Goal: Information Seeking & Learning: Understand process/instructions

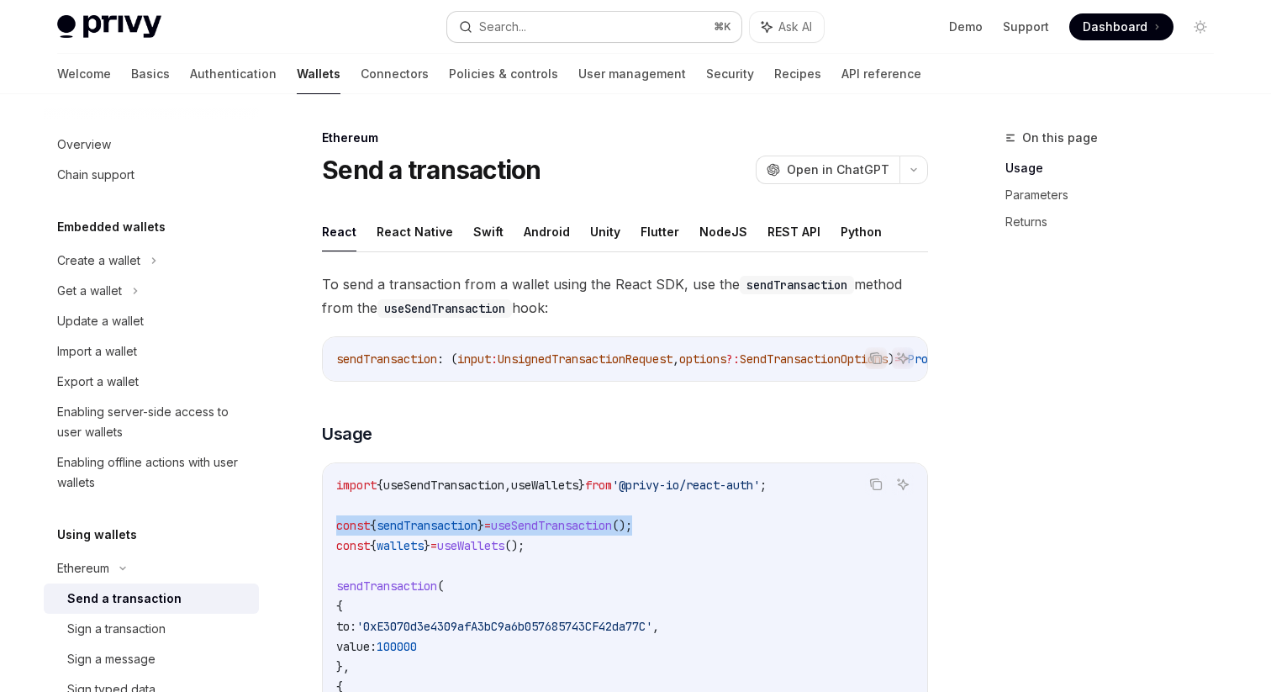
click at [584, 14] on button "Search... ⌘ K" at bounding box center [594, 27] width 294 height 30
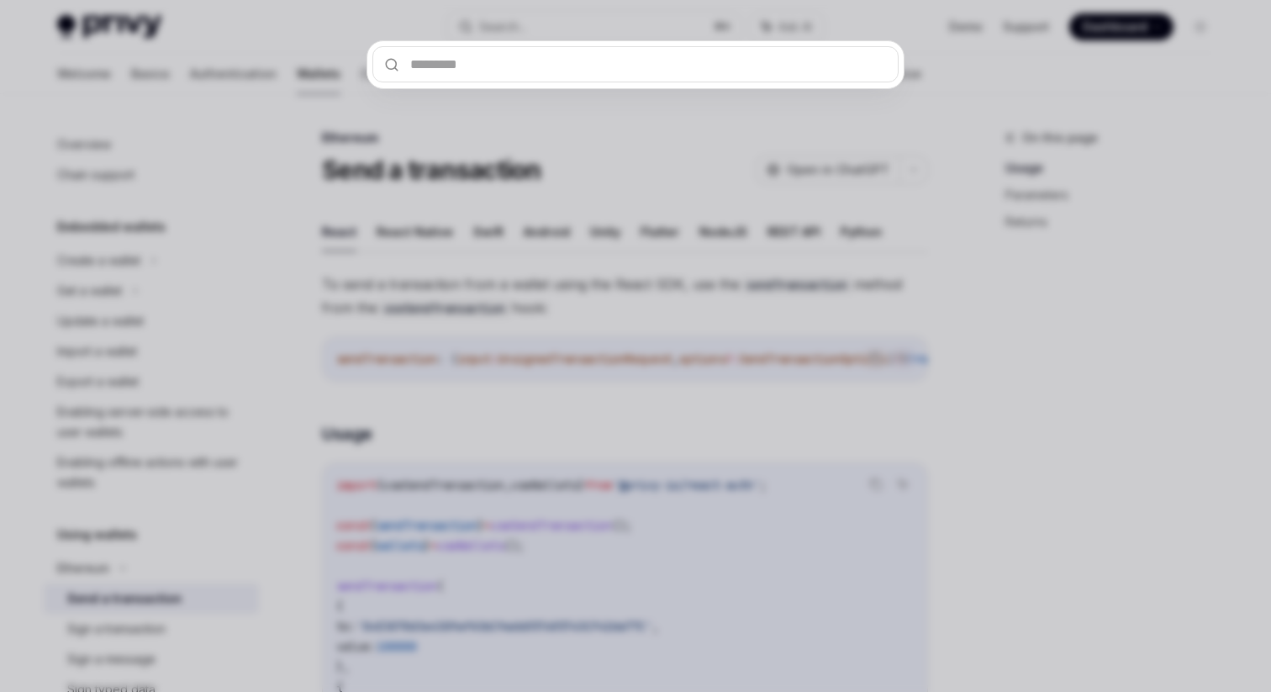
click at [635, 135] on div at bounding box center [635, 346] width 1271 height 692
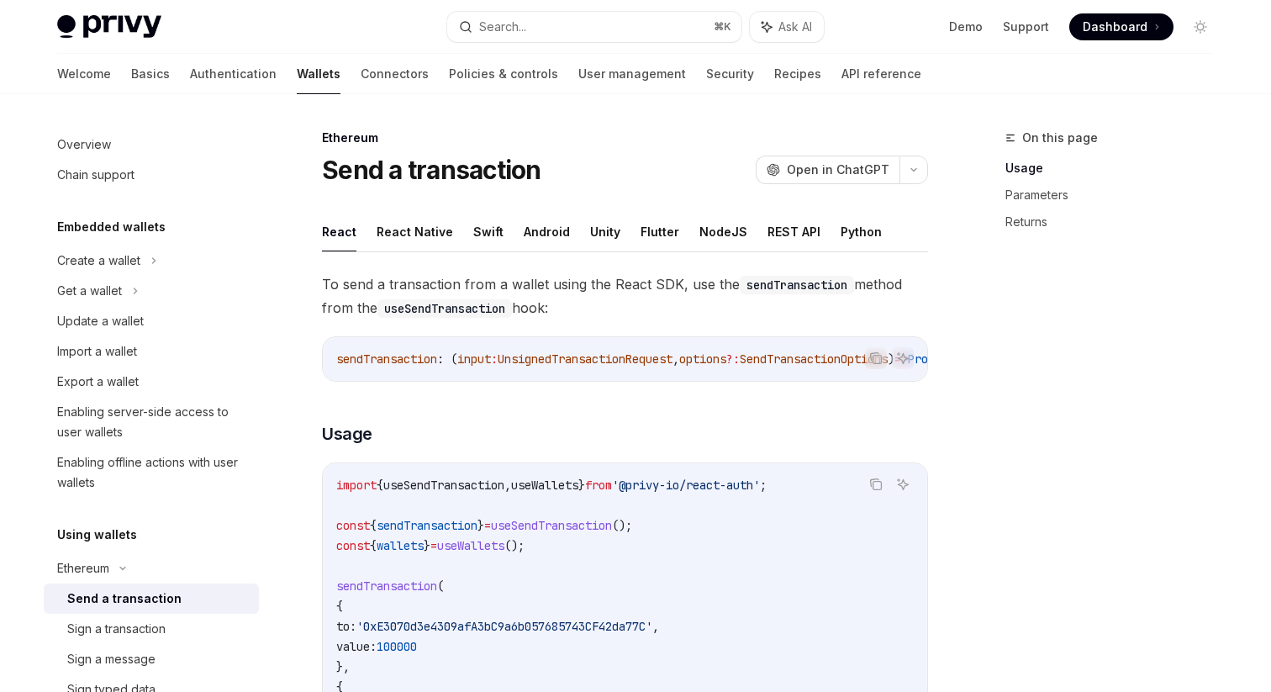
scroll to position [108, 0]
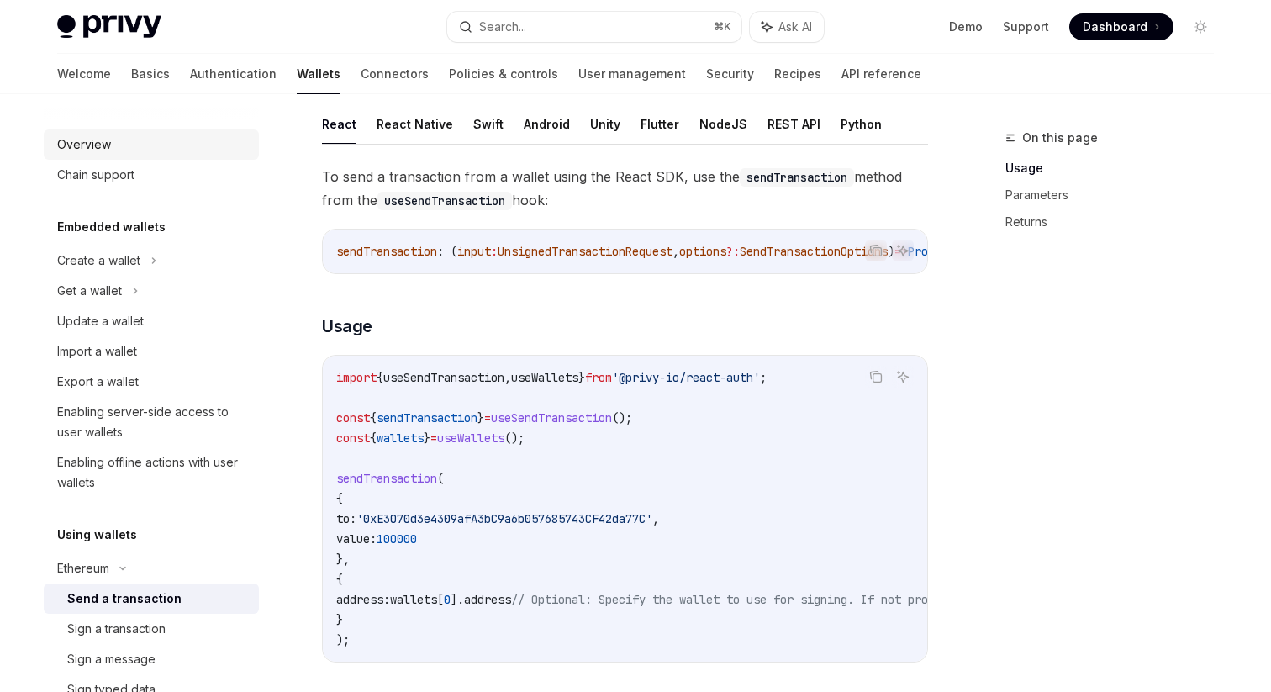
click at [193, 150] on div "Overview" at bounding box center [153, 144] width 192 height 20
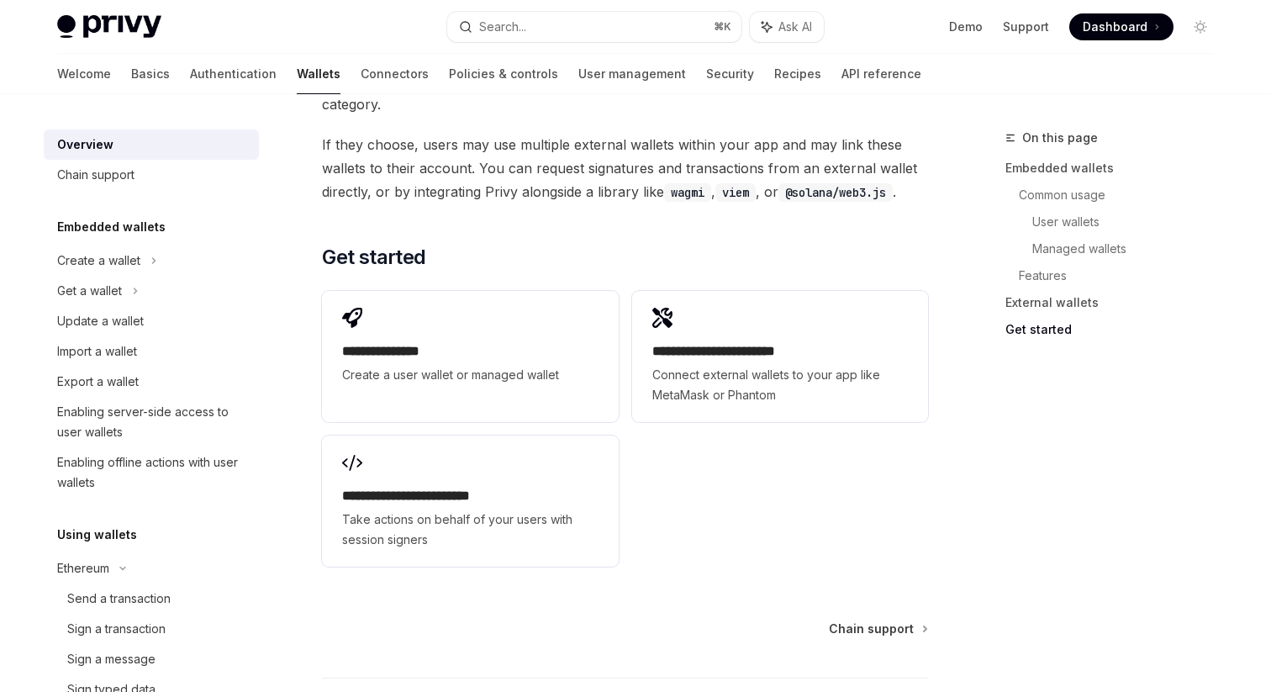
scroll to position [2621, 0]
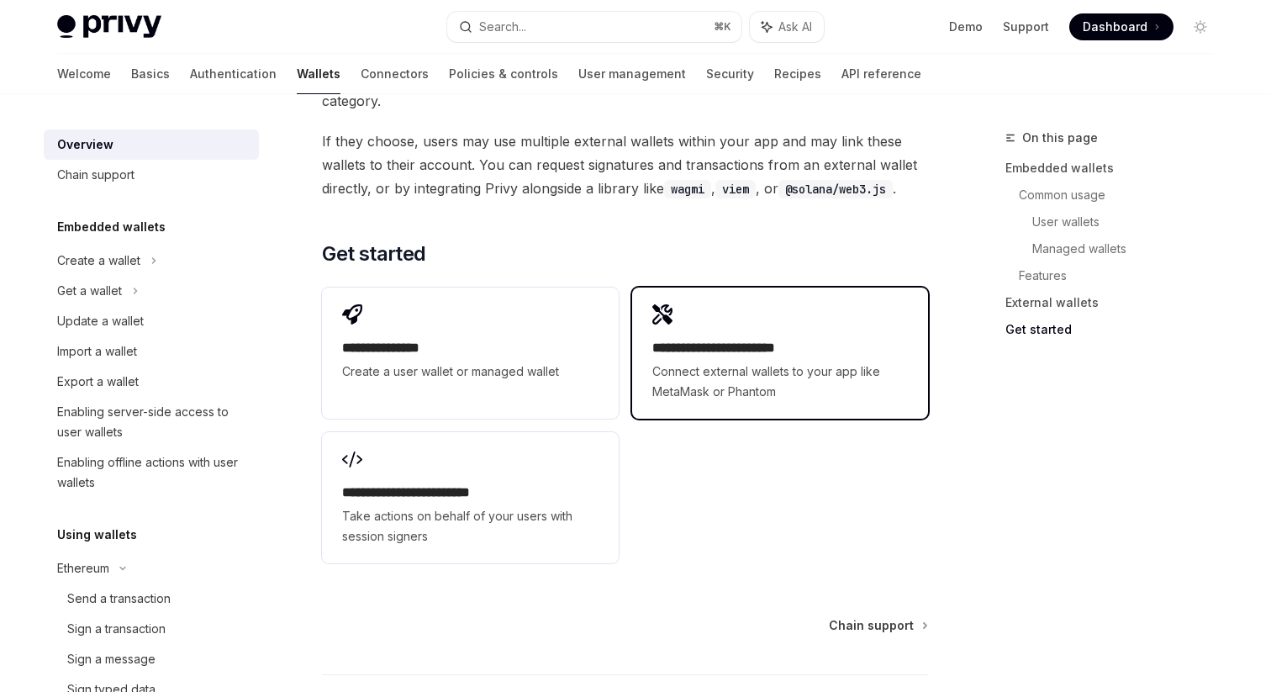
click at [756, 361] on span "Connect external wallets to your app like MetaMask or Phantom" at bounding box center [780, 381] width 256 height 40
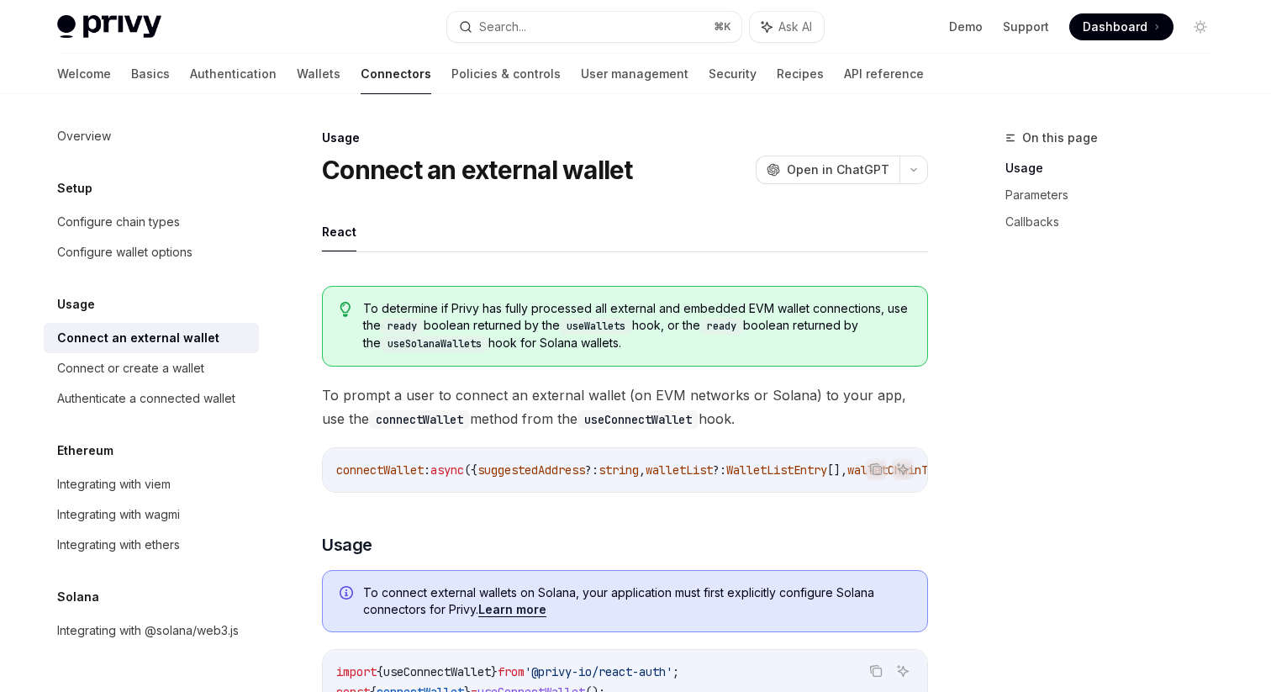
click at [389, 231] on ul "React" at bounding box center [625, 232] width 606 height 40
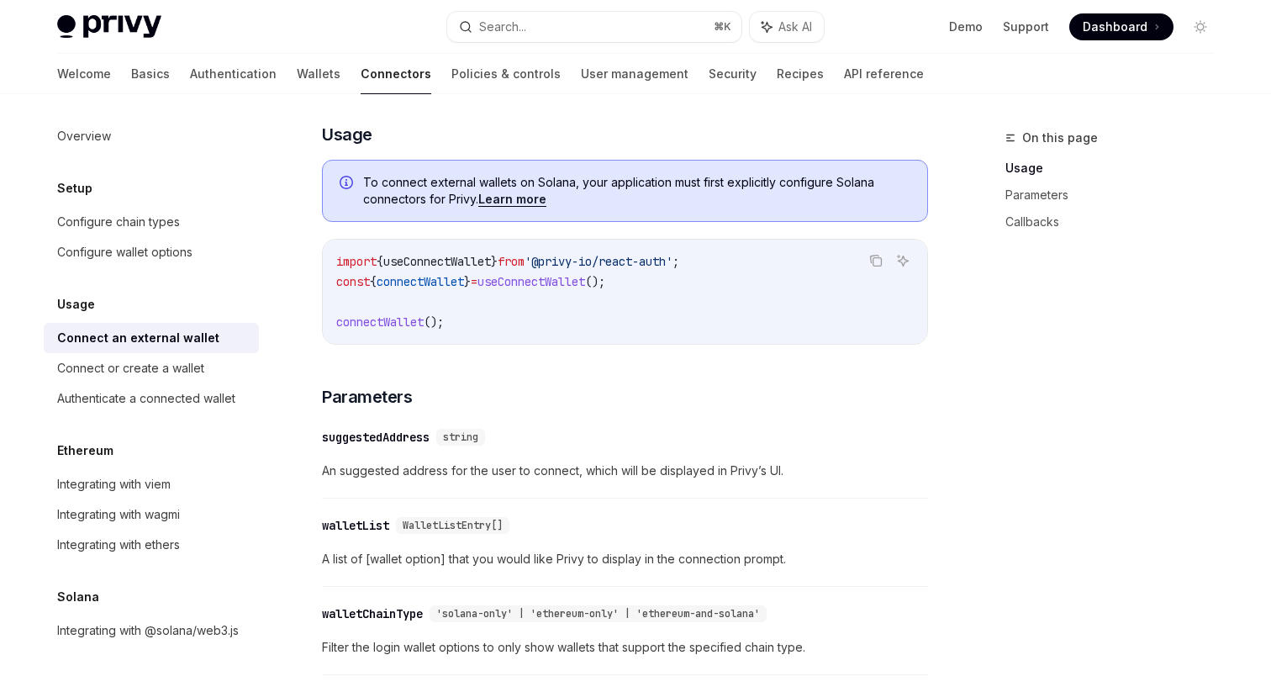
scroll to position [226, 0]
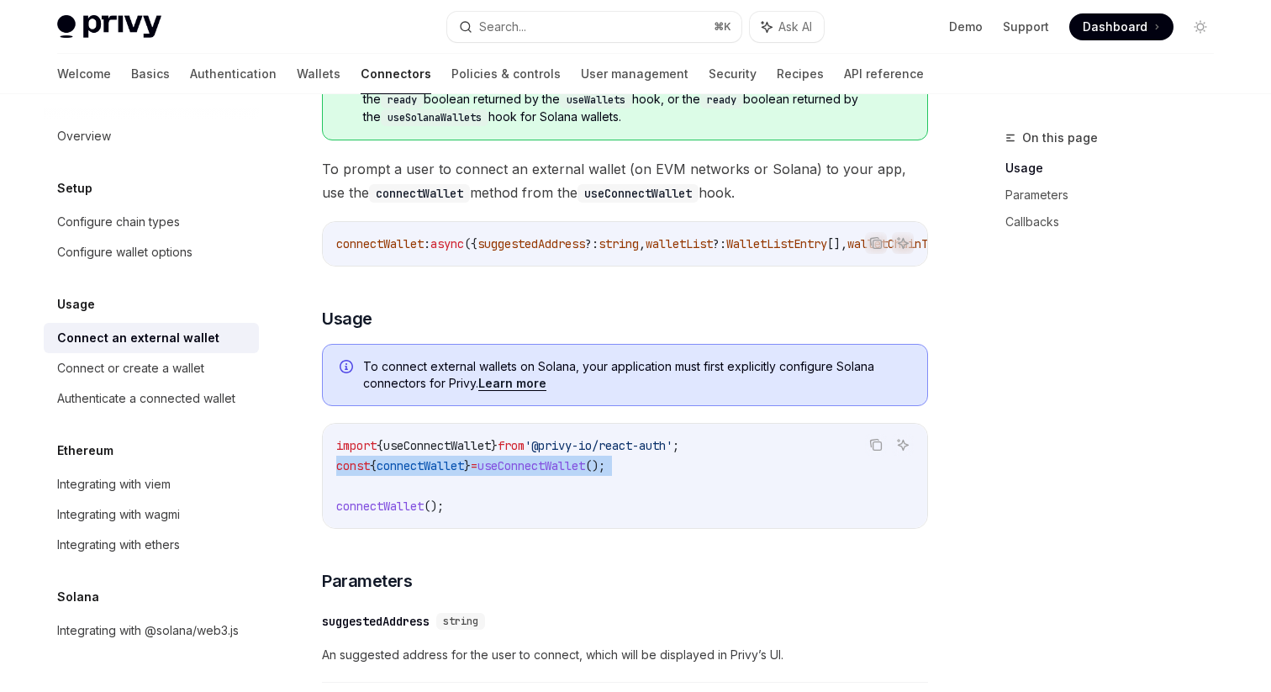
drag, startPoint x: 334, startPoint y: 472, endPoint x: 655, endPoint y: 483, distance: 321.3
click at [655, 483] on div "import { useConnectWallet } from '@privy-io/react-auth' ; const { connectWallet…" at bounding box center [625, 476] width 604 height 104
click at [655, 483] on code "import { useConnectWallet } from '@privy-io/react-auth' ; const { connectWallet…" at bounding box center [624, 475] width 577 height 81
drag, startPoint x: 659, startPoint y: 466, endPoint x: 331, endPoint y: 466, distance: 327.8
click at [331, 466] on div "import { useConnectWallet } from '@privy-io/react-auth' ; const { connectWallet…" at bounding box center [625, 476] width 604 height 104
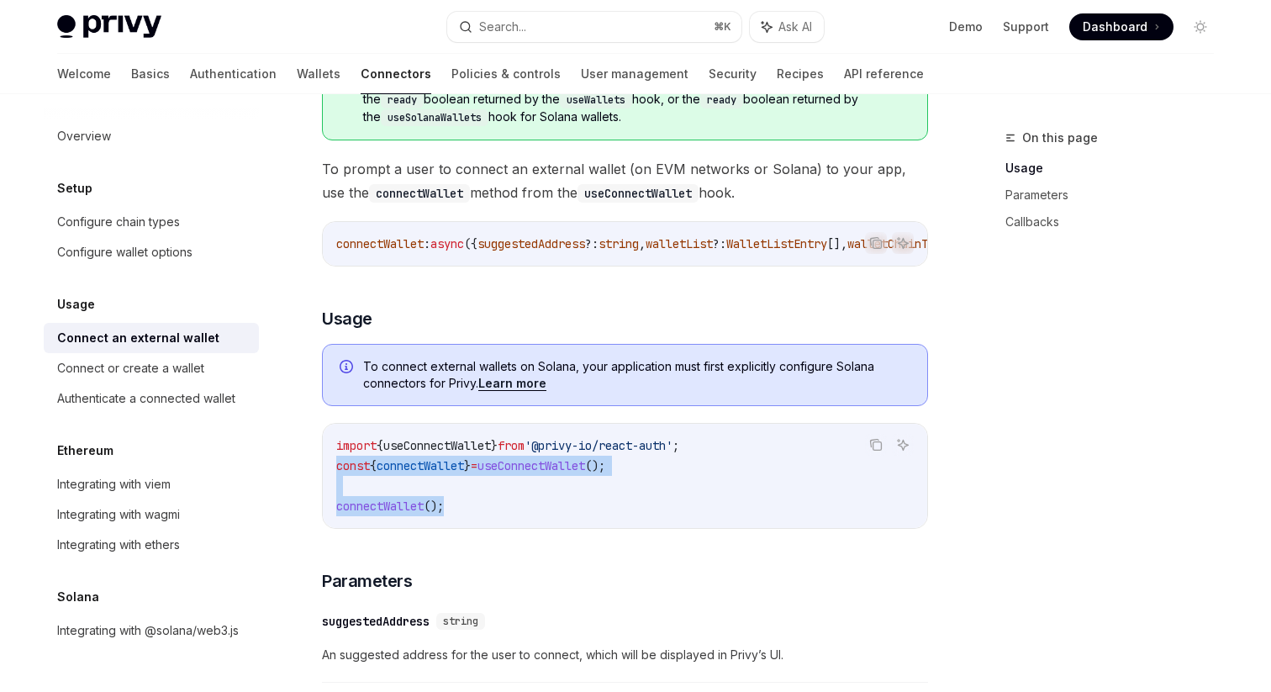
drag, startPoint x: 467, startPoint y: 520, endPoint x: 329, endPoint y: 466, distance: 148.3
click at [329, 466] on div "import { useConnectWallet } from '@privy-io/react-auth' ; const { connectWallet…" at bounding box center [625, 476] width 604 height 104
click at [476, 488] on code "import { useConnectWallet } from '@privy-io/react-auth' ; const { connectWallet…" at bounding box center [624, 475] width 577 height 81
drag, startPoint x: 472, startPoint y: 517, endPoint x: 329, endPoint y: 463, distance: 153.5
click at [330, 464] on div "import { useConnectWallet } from '@privy-io/react-auth' ; const { connectWallet…" at bounding box center [625, 476] width 604 height 104
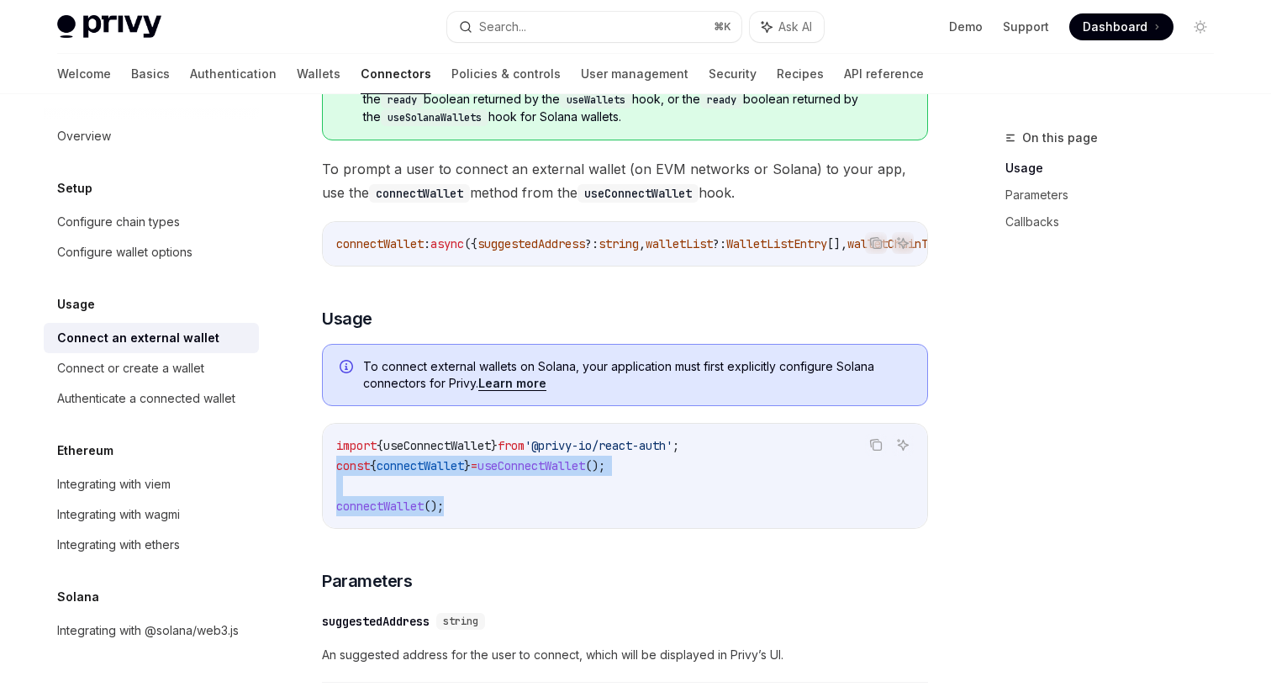
click at [426, 486] on code "import { useConnectWallet } from '@privy-io/react-auth' ; const { connectWallet…" at bounding box center [624, 475] width 577 height 81
drag, startPoint x: 467, startPoint y: 510, endPoint x: 331, endPoint y: 474, distance: 140.1
click at [331, 474] on div "import { useConnectWallet } from '@privy-io/react-auth' ; const { connectWallet…" at bounding box center [625, 476] width 604 height 104
click at [455, 482] on code "import { useConnectWallet } from '@privy-io/react-auth' ; const { connectWallet…" at bounding box center [624, 475] width 577 height 81
drag, startPoint x: 461, startPoint y: 515, endPoint x: 333, endPoint y: 477, distance: 133.5
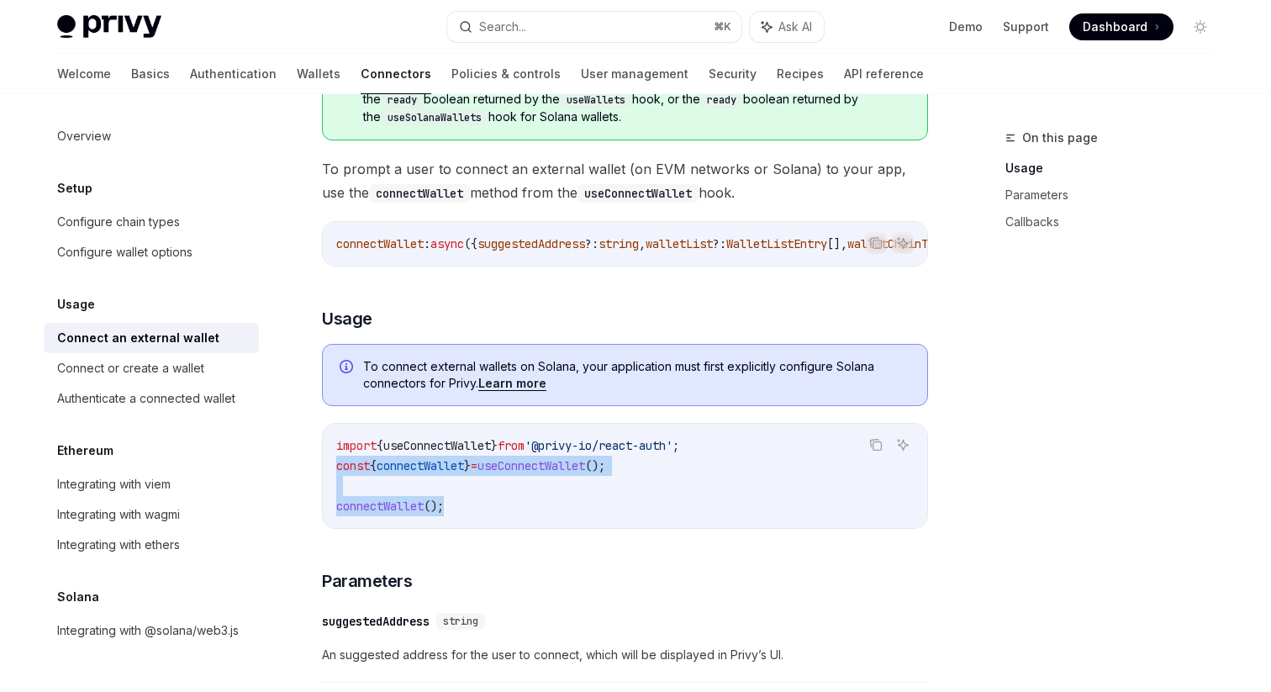
click at [333, 477] on div "import { useConnectWallet } from '@privy-io/react-auth' ; const { connectWallet…" at bounding box center [625, 476] width 604 height 104
click at [456, 488] on code "import { useConnectWallet } from '@privy-io/react-auth' ; const { connectWallet…" at bounding box center [624, 475] width 577 height 81
drag, startPoint x: 467, startPoint y: 525, endPoint x: 312, endPoint y: 473, distance: 163.7
click at [547, 471] on span "useConnectWallet" at bounding box center [531, 465] width 108 height 15
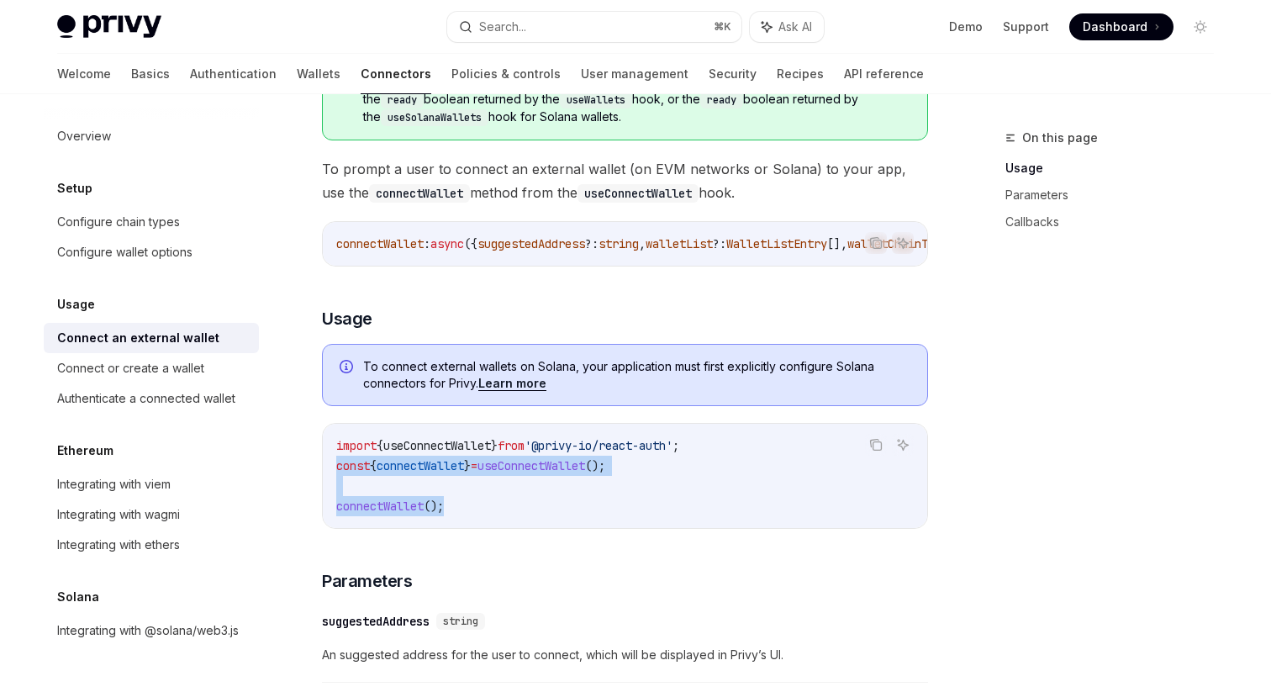
drag, startPoint x: 338, startPoint y: 468, endPoint x: 501, endPoint y: 516, distance: 170.0
click at [501, 516] on code "import { useConnectWallet } from '@privy-io/react-auth' ; const { connectWallet…" at bounding box center [624, 475] width 577 height 81
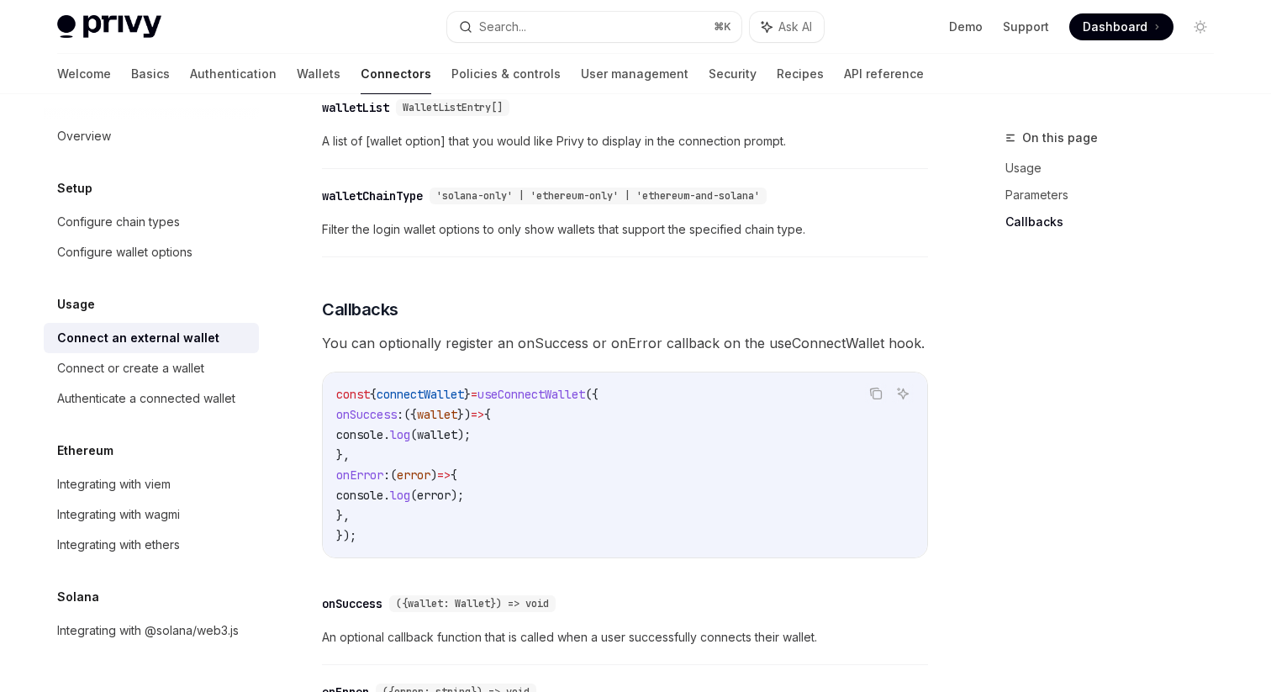
scroll to position [1019, 0]
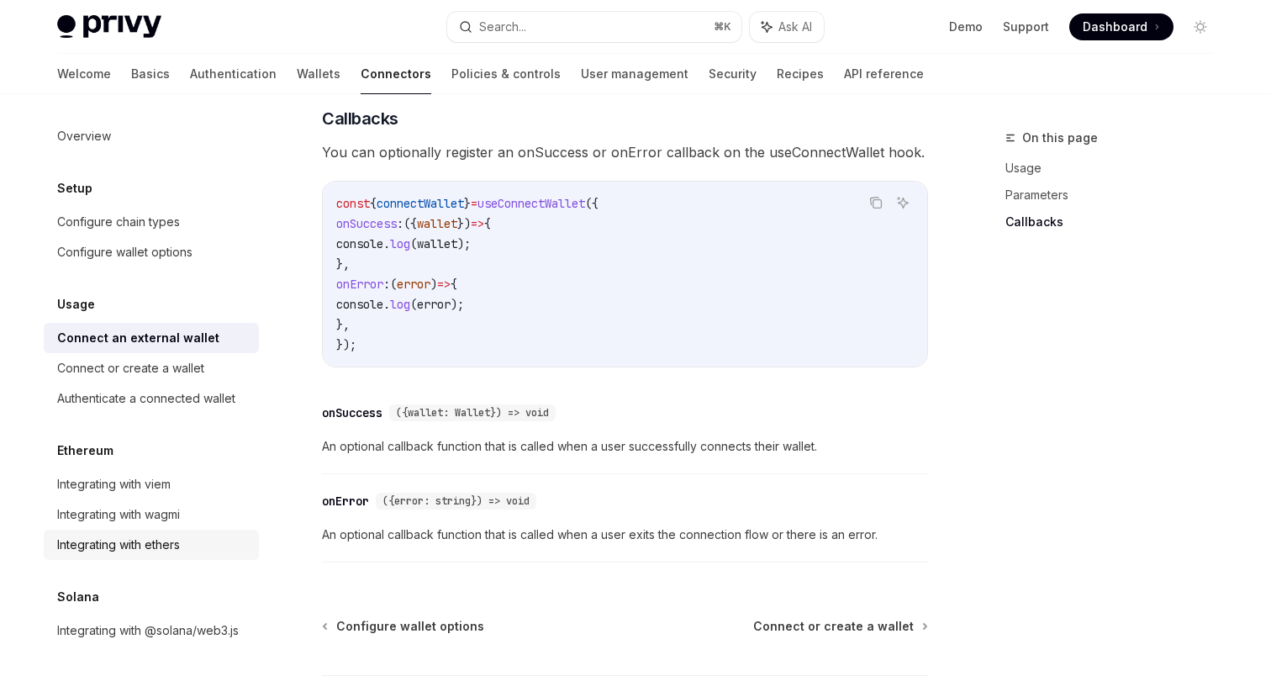
click at [179, 540] on div "Integrating with ethers" at bounding box center [118, 545] width 123 height 20
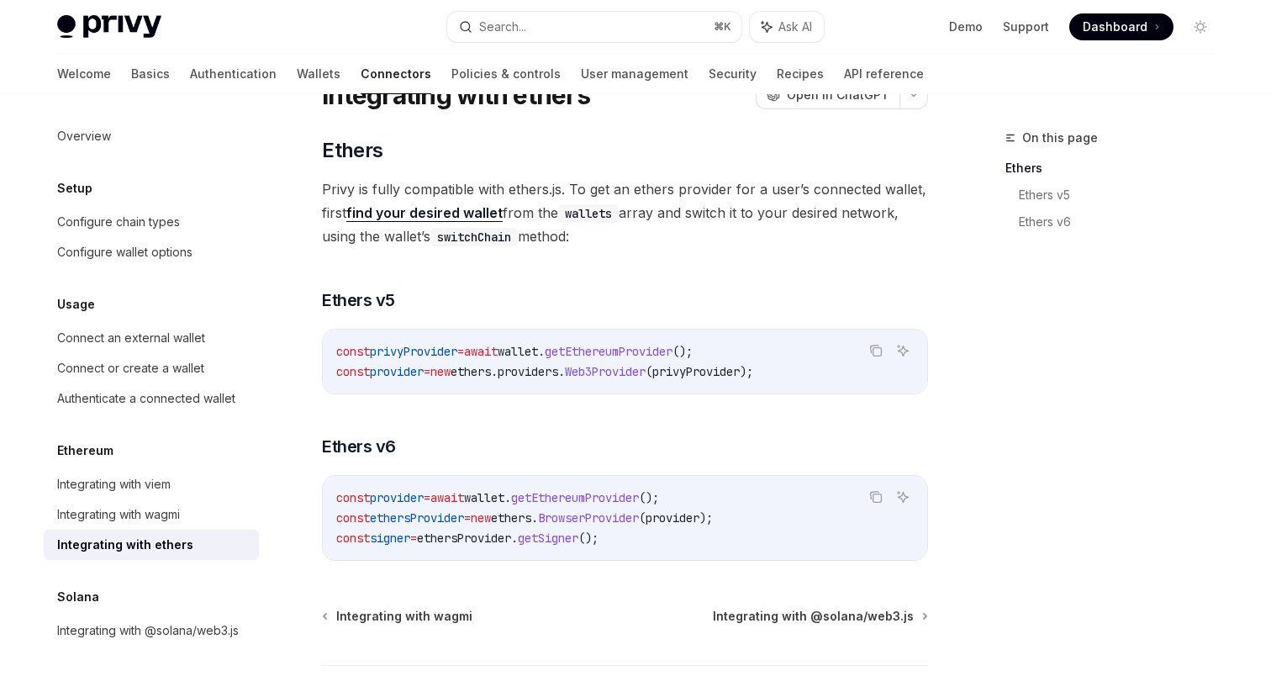
scroll to position [68, 0]
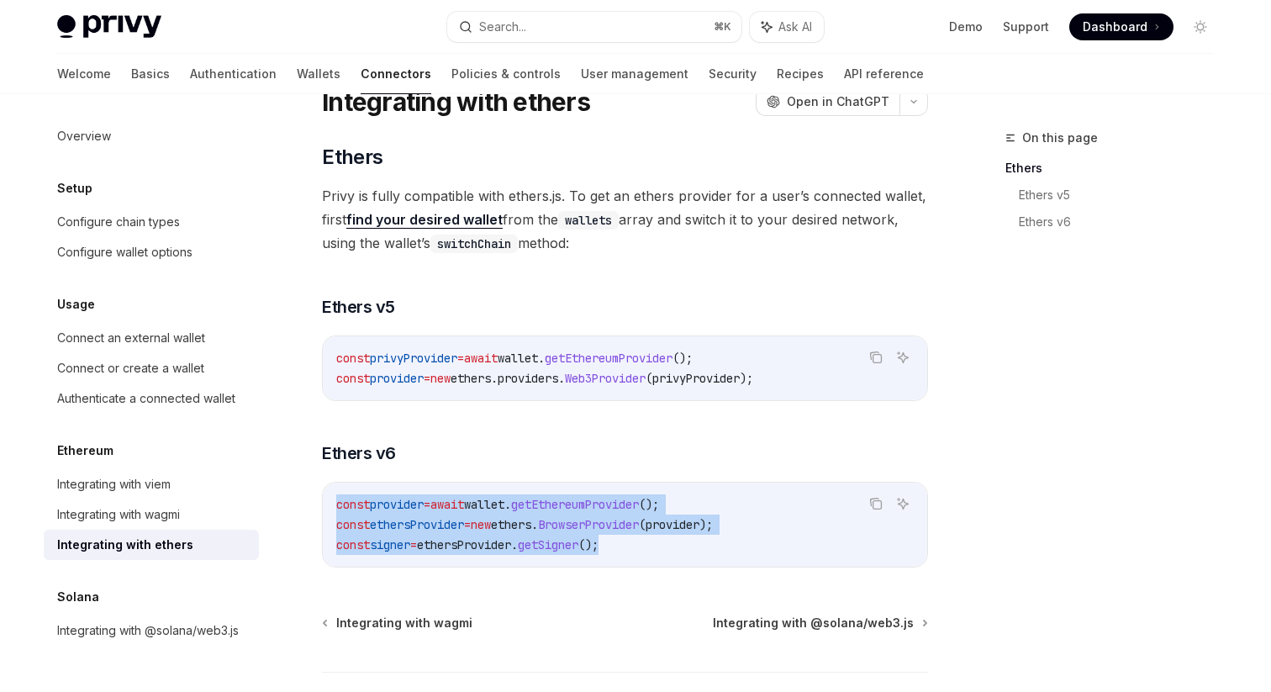
drag, startPoint x: 691, startPoint y: 539, endPoint x: 337, endPoint y: 509, distance: 355.2
click at [337, 509] on code "const provider = await wallet . getEthereumProvider (); const ethersProvider = …" at bounding box center [624, 524] width 577 height 61
copy code "const provider = await wallet . getEthereumProvider (); const ethersProvider = …"
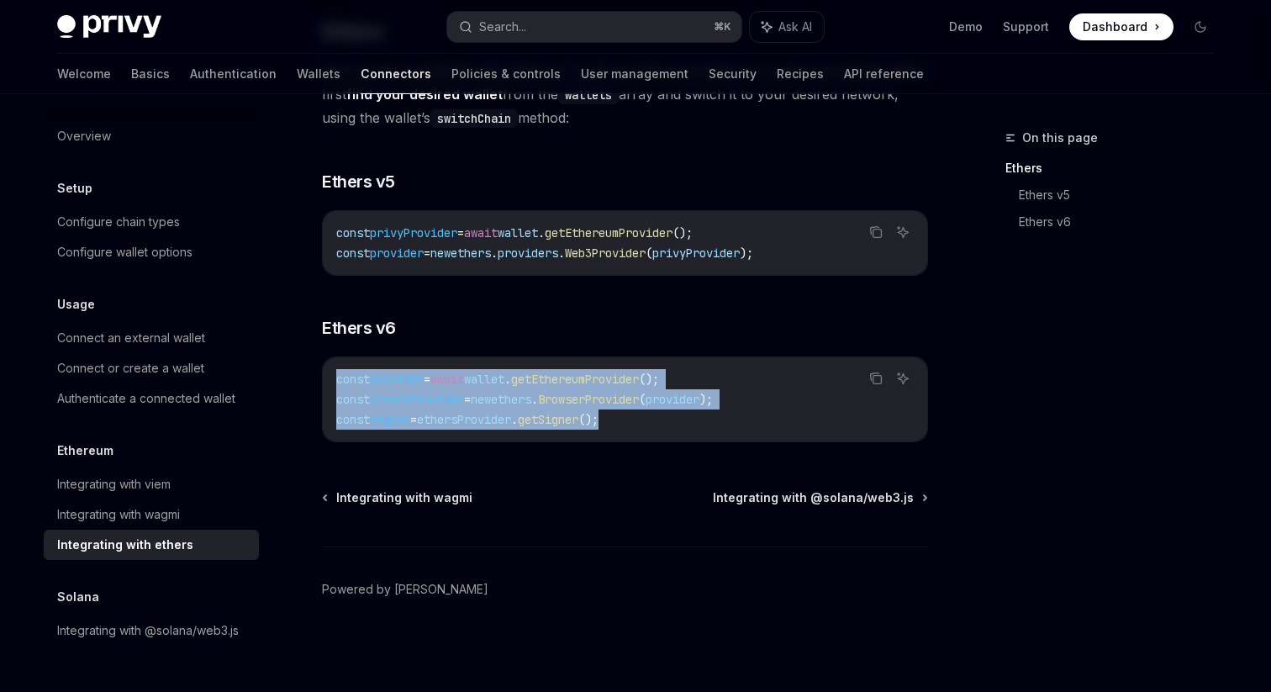
scroll to position [0, 0]
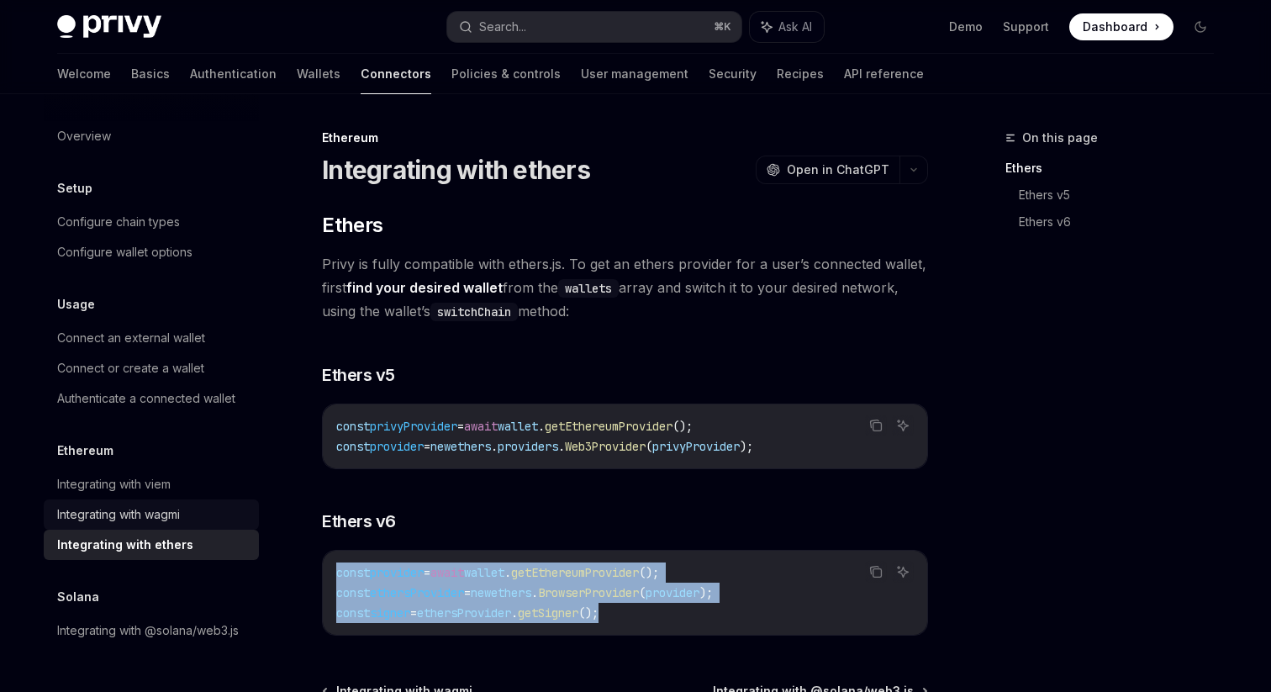
click at [203, 517] on div "Integrating with wagmi" at bounding box center [153, 514] width 192 height 20
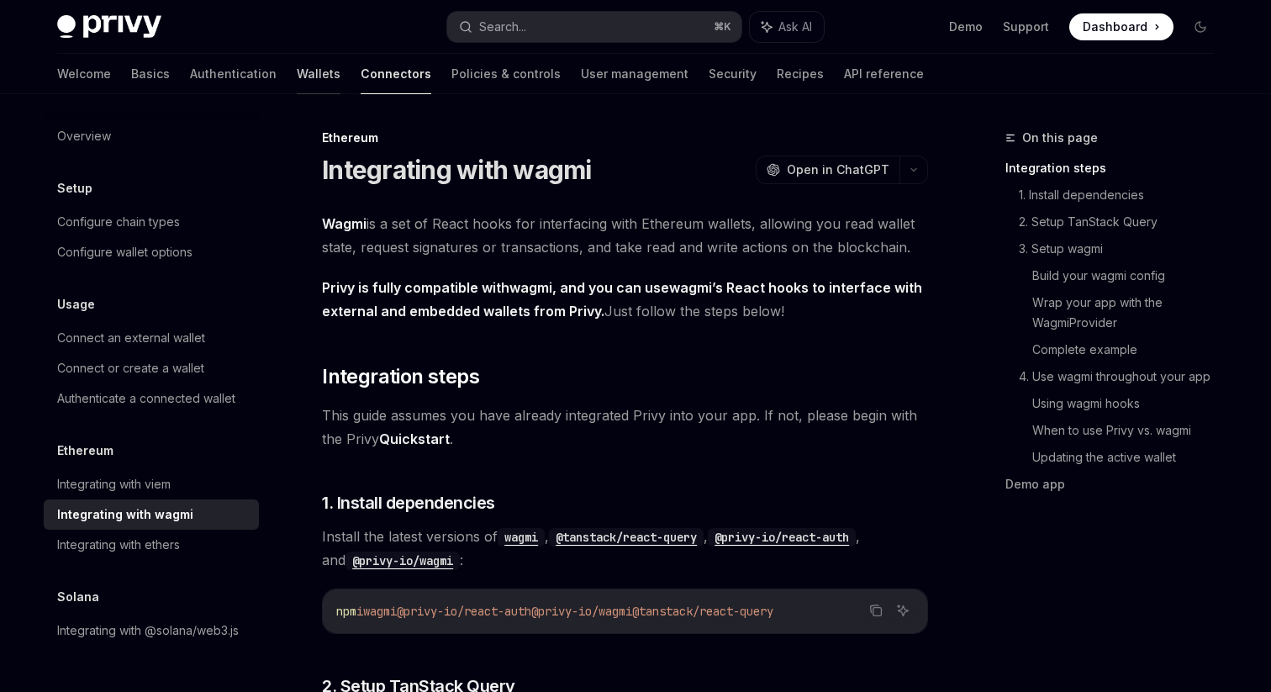
click at [297, 68] on link "Wallets" at bounding box center [319, 74] width 44 height 40
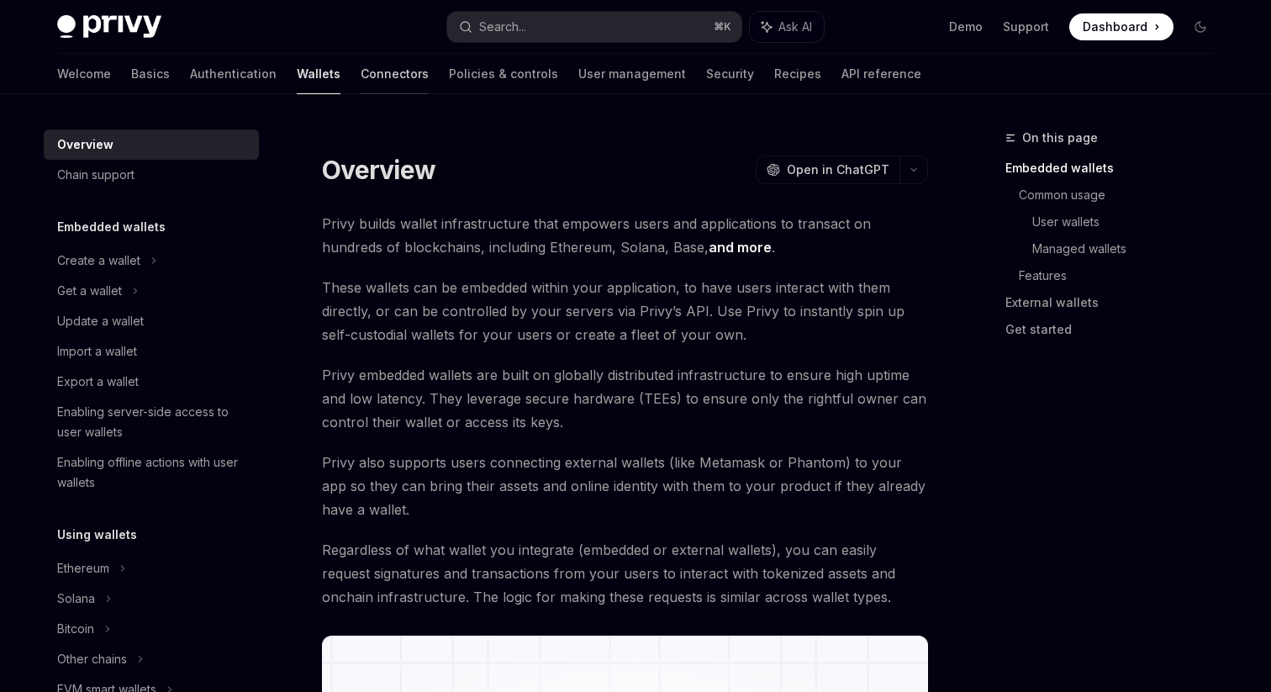
click at [361, 75] on link "Connectors" at bounding box center [395, 74] width 68 height 40
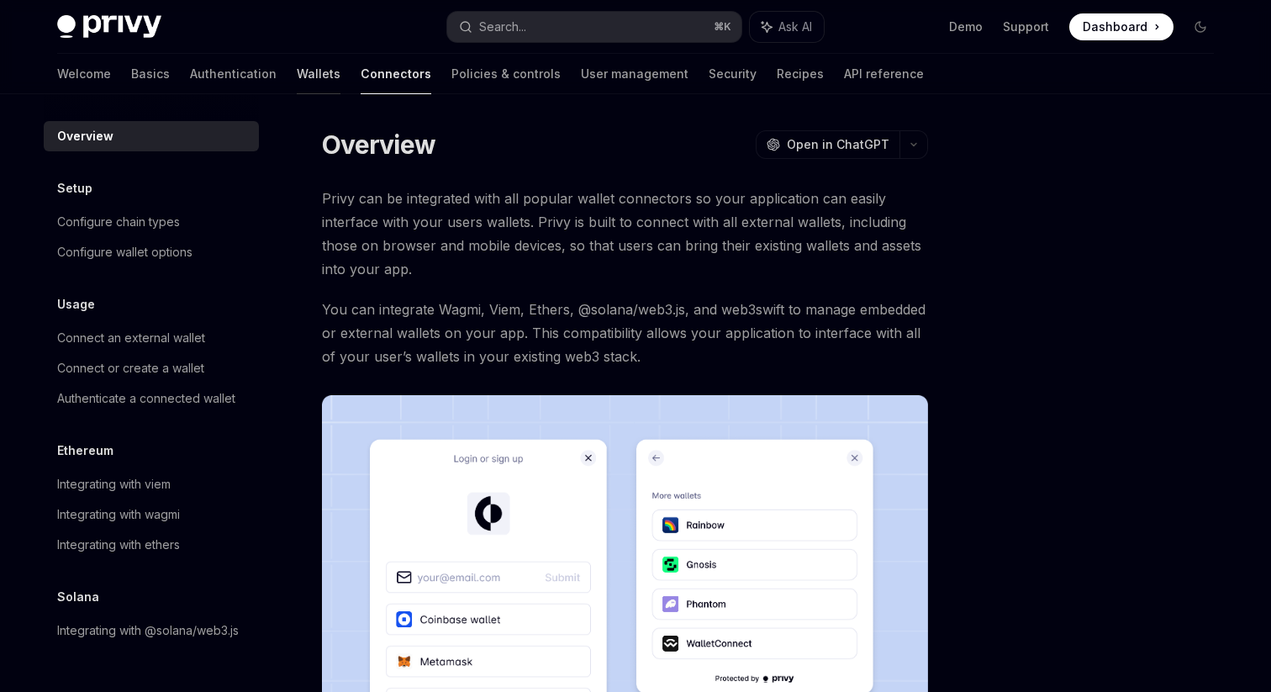
click at [297, 76] on link "Wallets" at bounding box center [319, 74] width 44 height 40
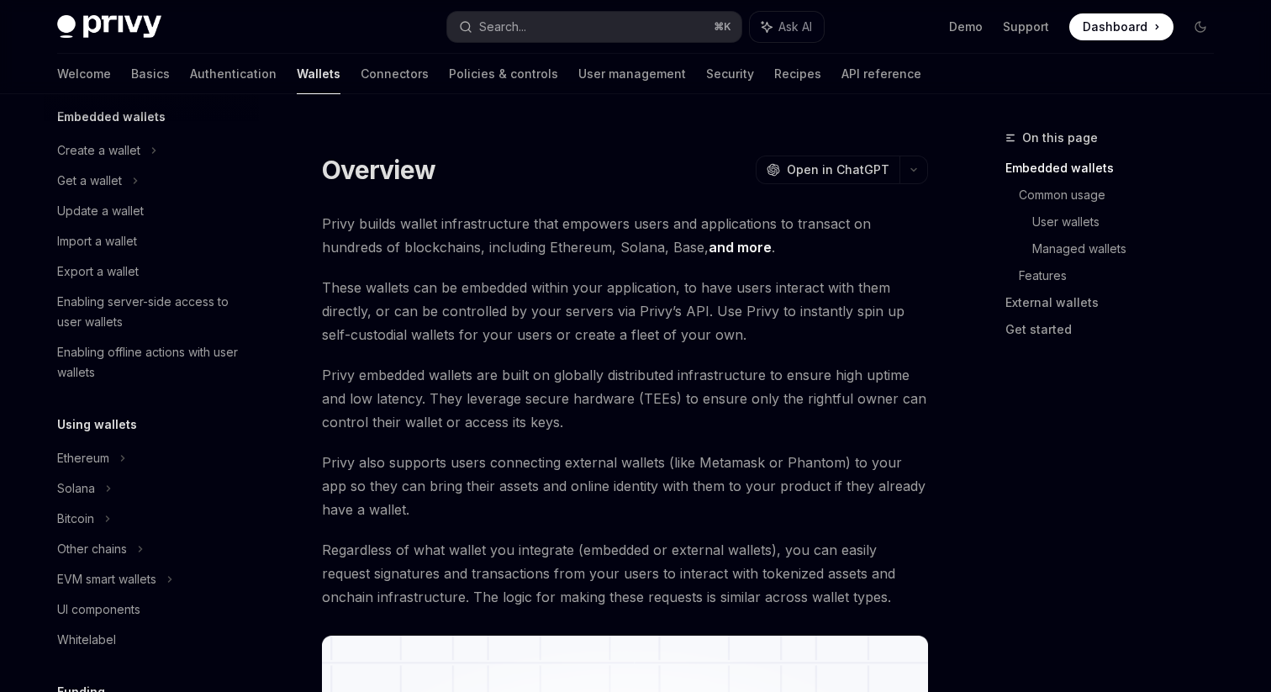
scroll to position [128, 0]
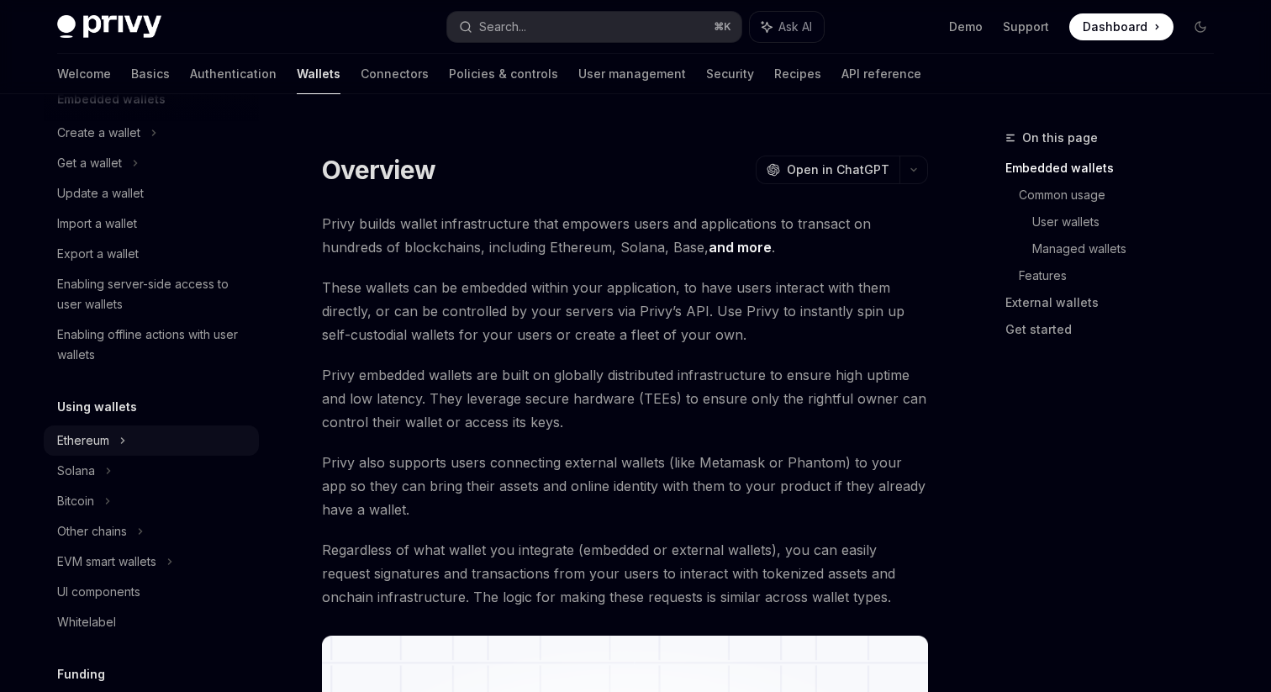
click at [150, 143] on icon at bounding box center [153, 133] width 7 height 20
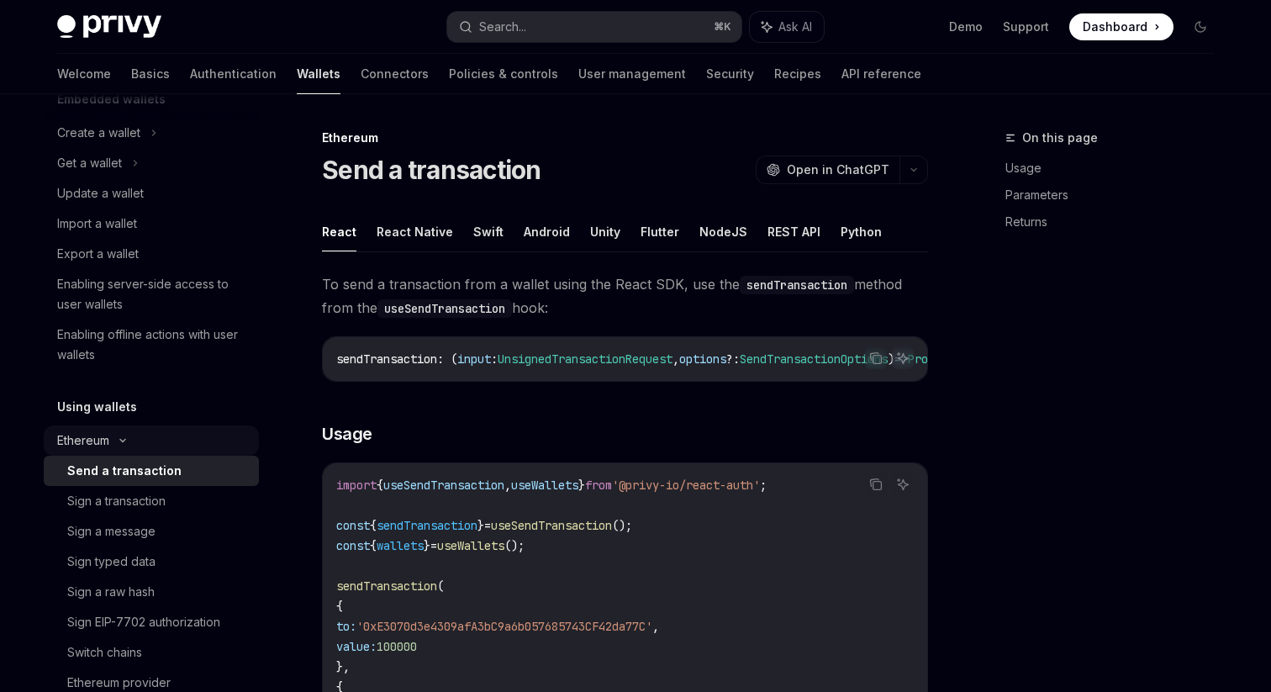
type textarea "*"
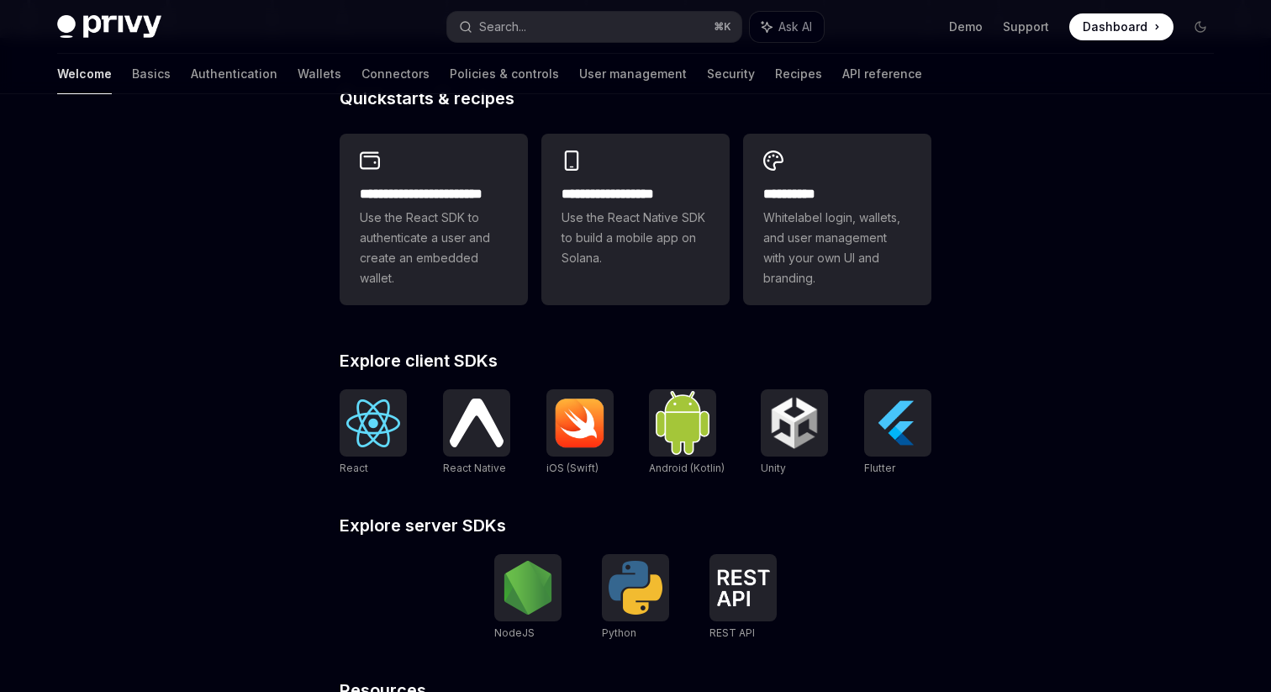
scroll to position [430, 0]
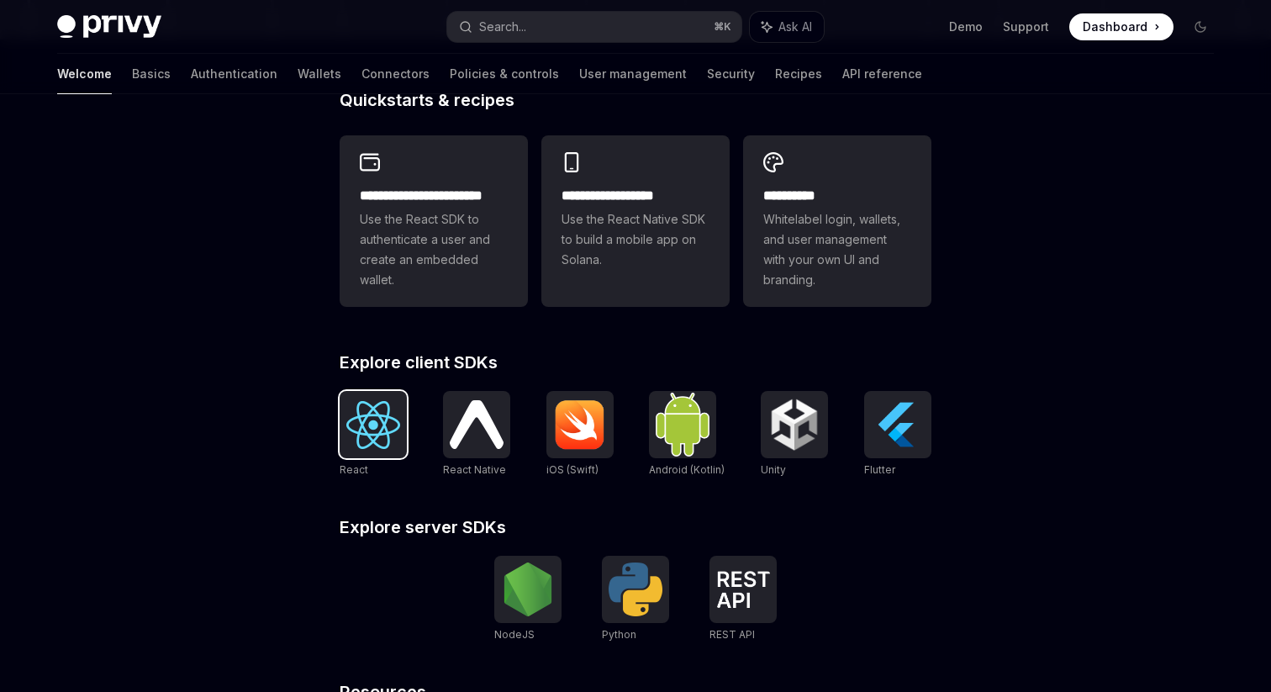
click at [373, 442] on img at bounding box center [373, 425] width 54 height 48
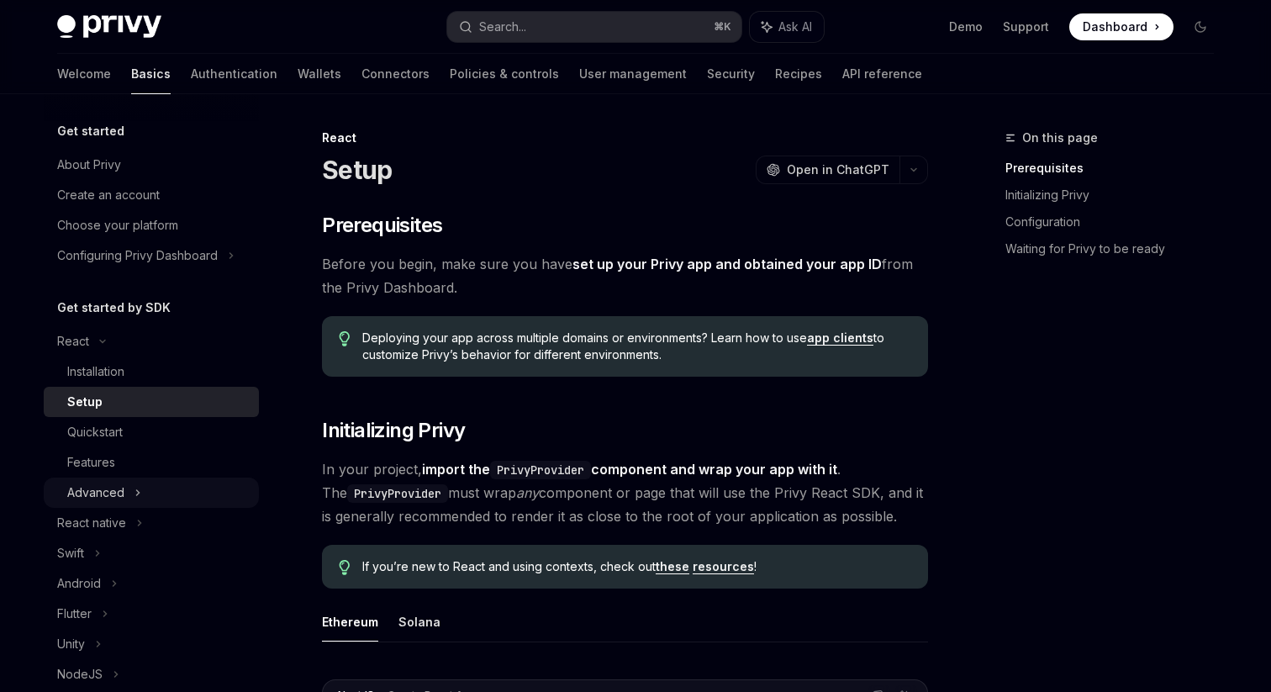
click at [192, 488] on div "Advanced" at bounding box center [151, 492] width 215 height 30
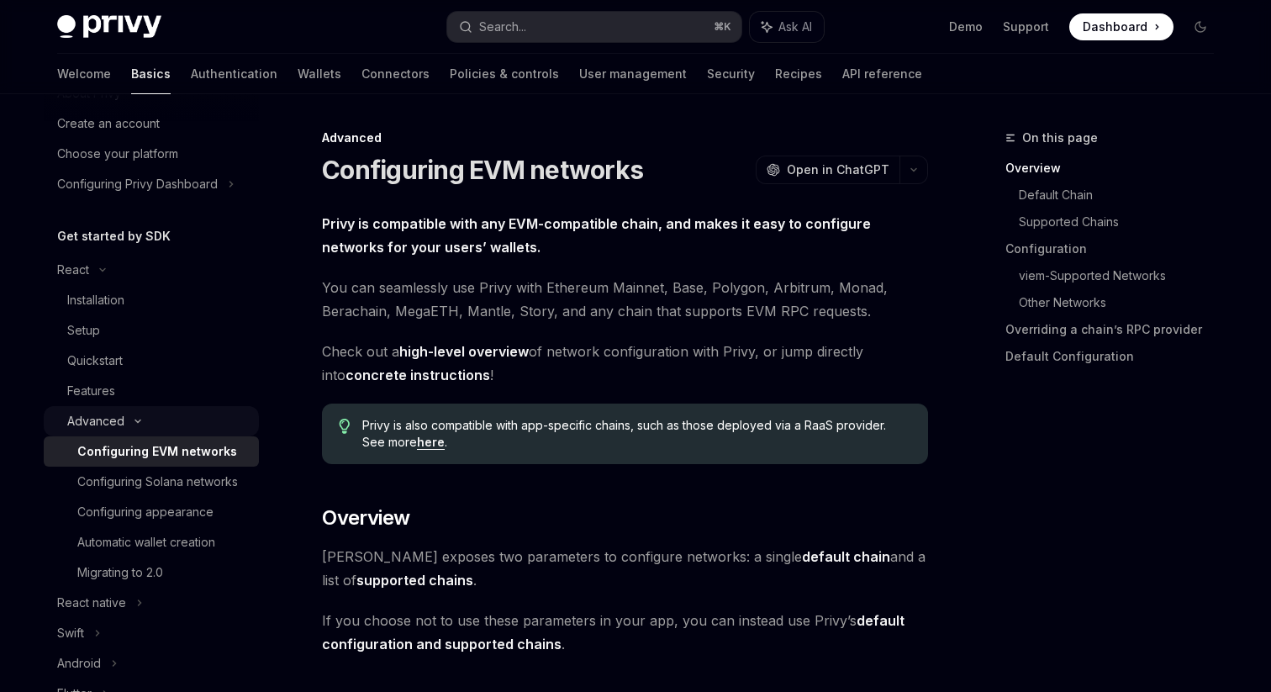
scroll to position [73, 0]
click at [190, 398] on div "Features" at bounding box center [158, 389] width 182 height 20
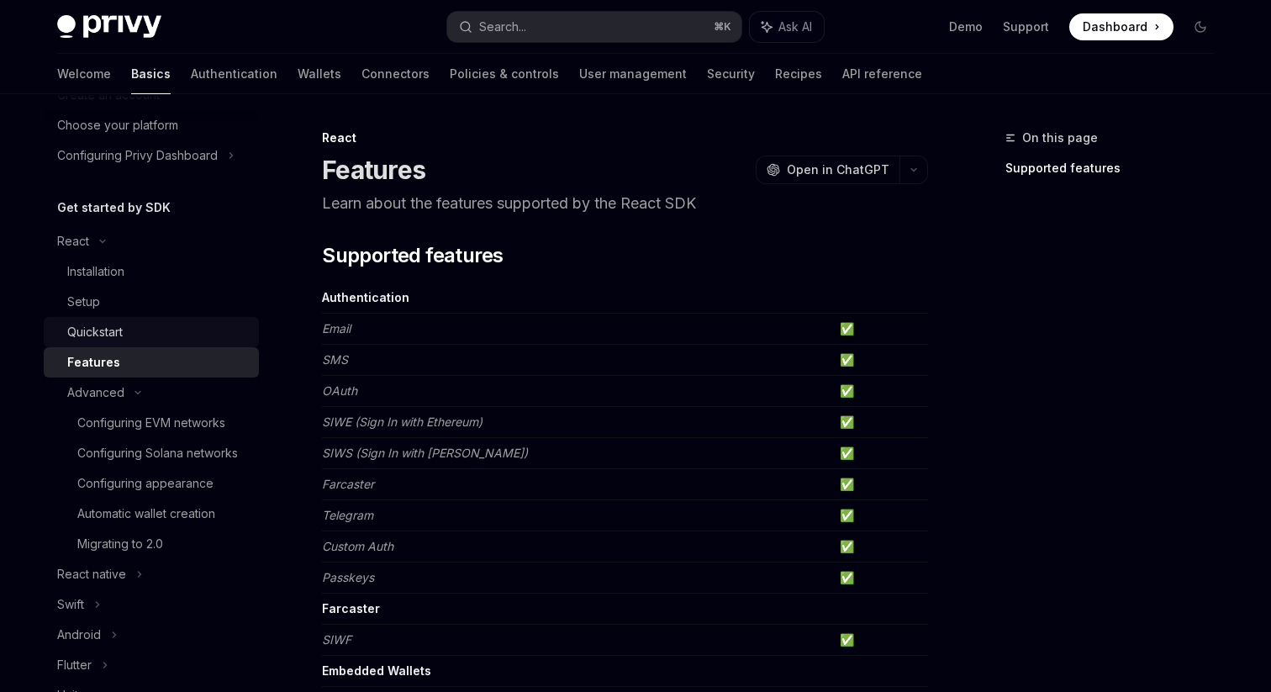
click at [113, 334] on div "Quickstart" at bounding box center [94, 332] width 55 height 20
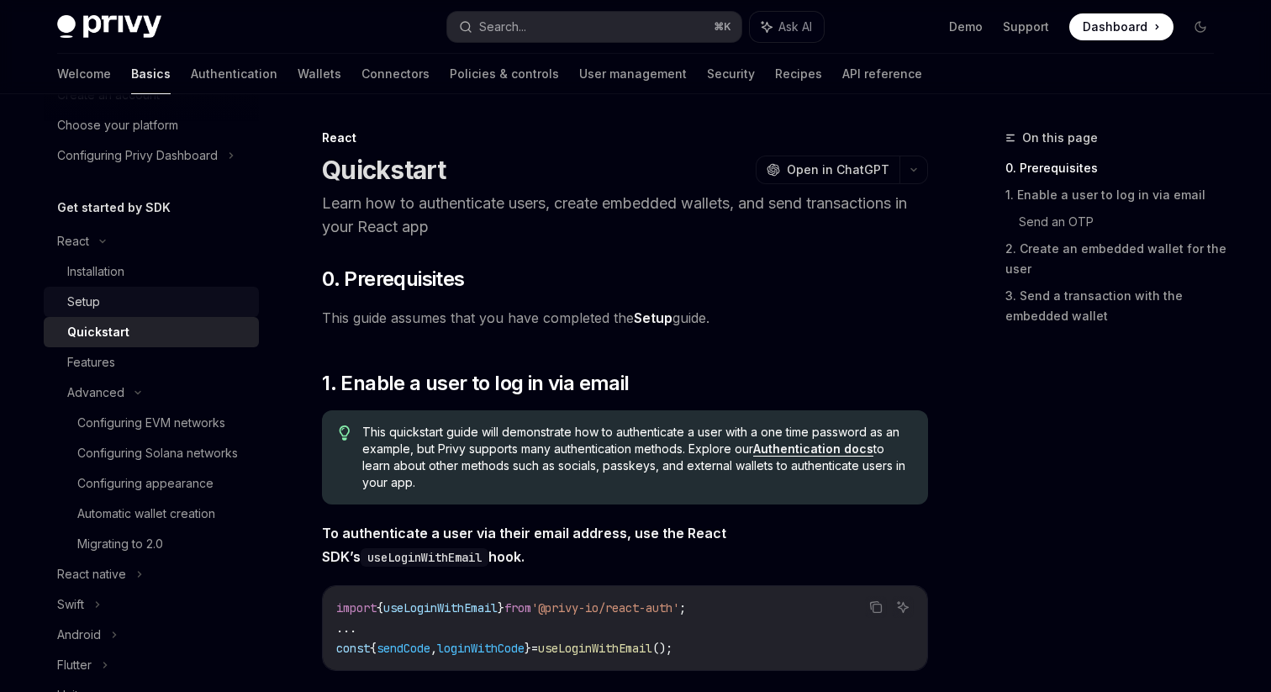
click at [115, 311] on div "Setup" at bounding box center [158, 302] width 182 height 20
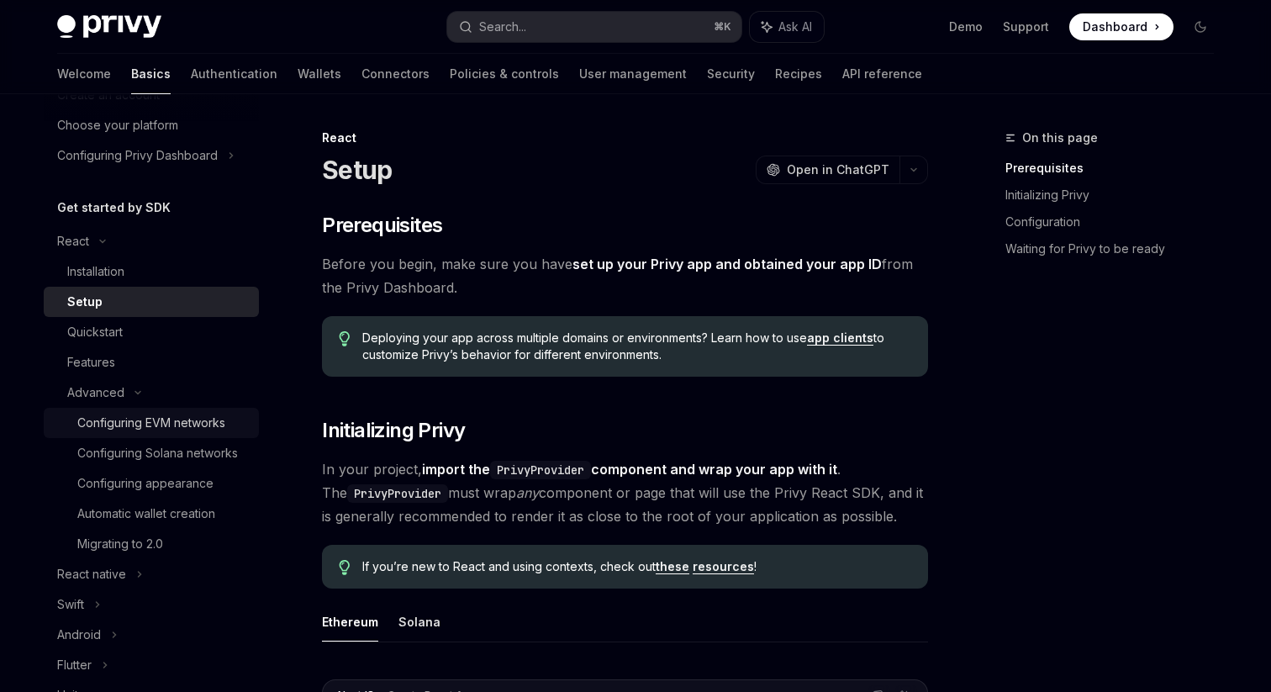
click at [182, 424] on div "Configuring EVM networks" at bounding box center [151, 423] width 148 height 20
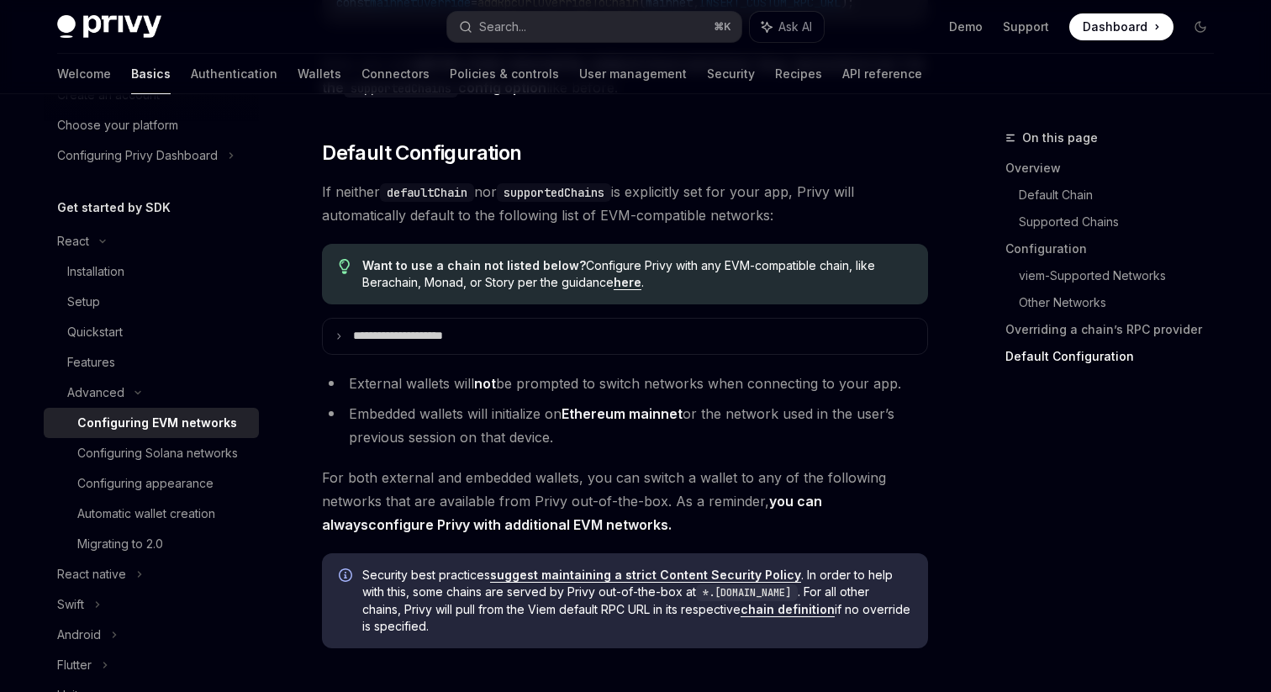
scroll to position [4029, 0]
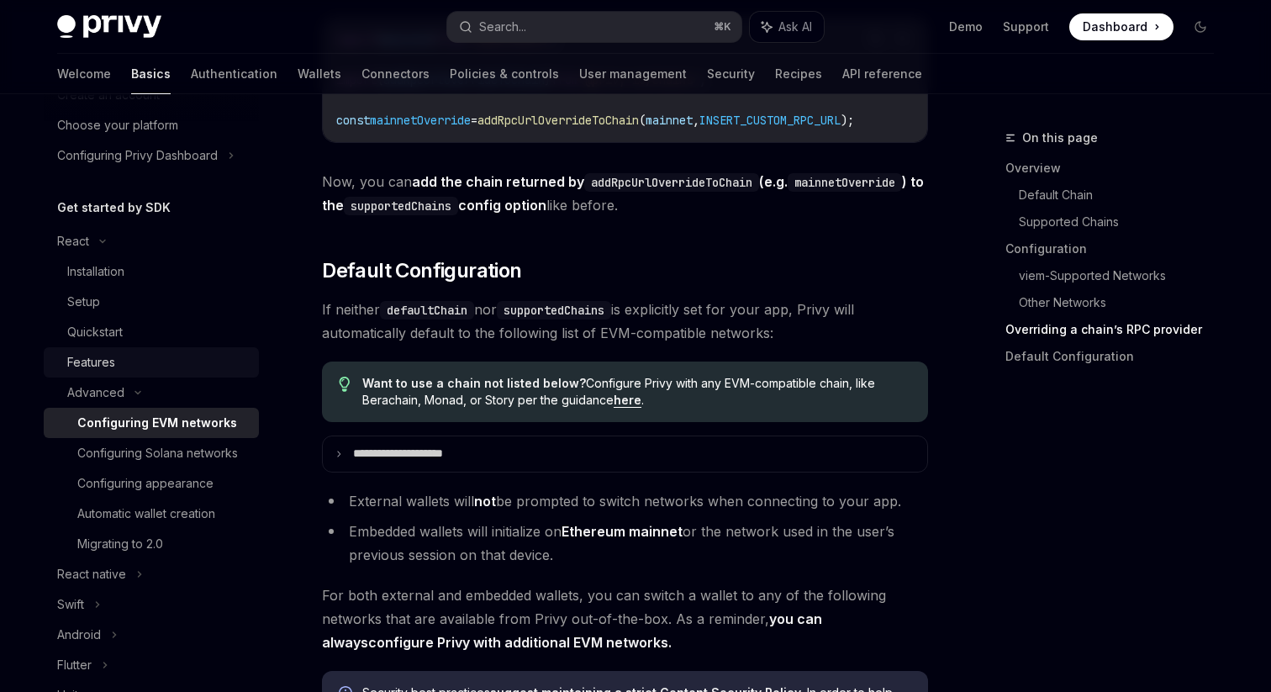
click at [111, 358] on div "Features" at bounding box center [91, 362] width 48 height 20
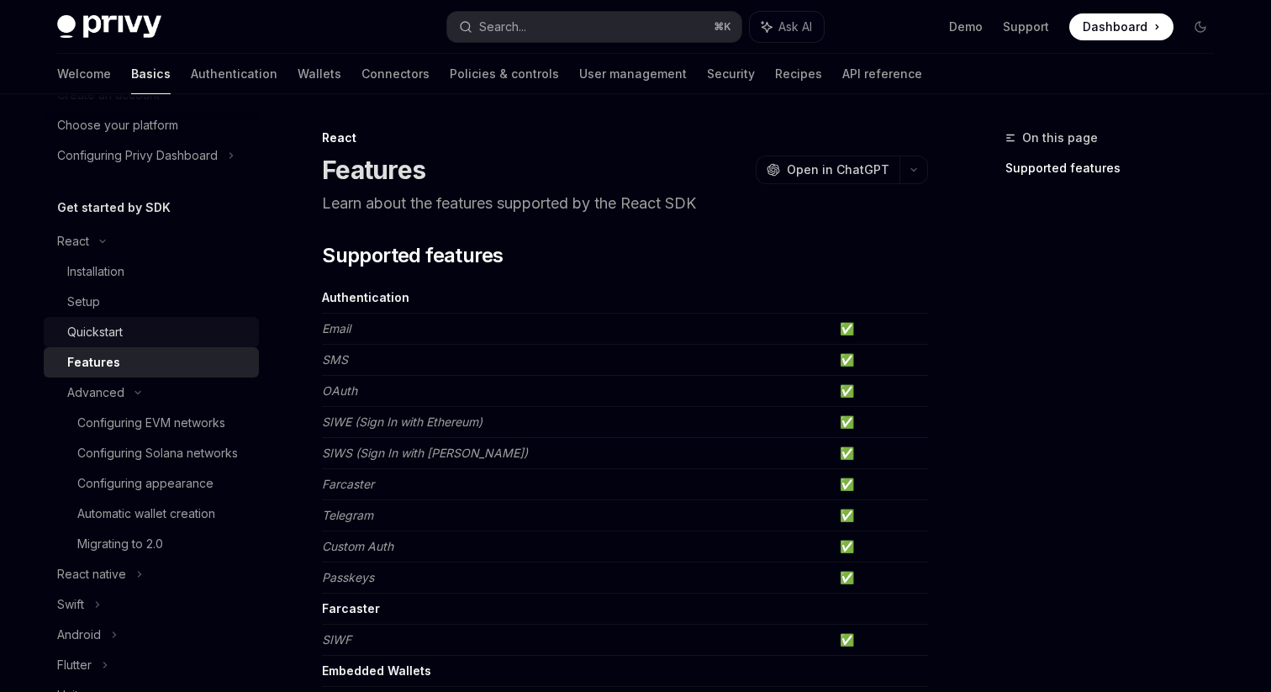
click at [125, 335] on div "Quickstart" at bounding box center [158, 332] width 182 height 20
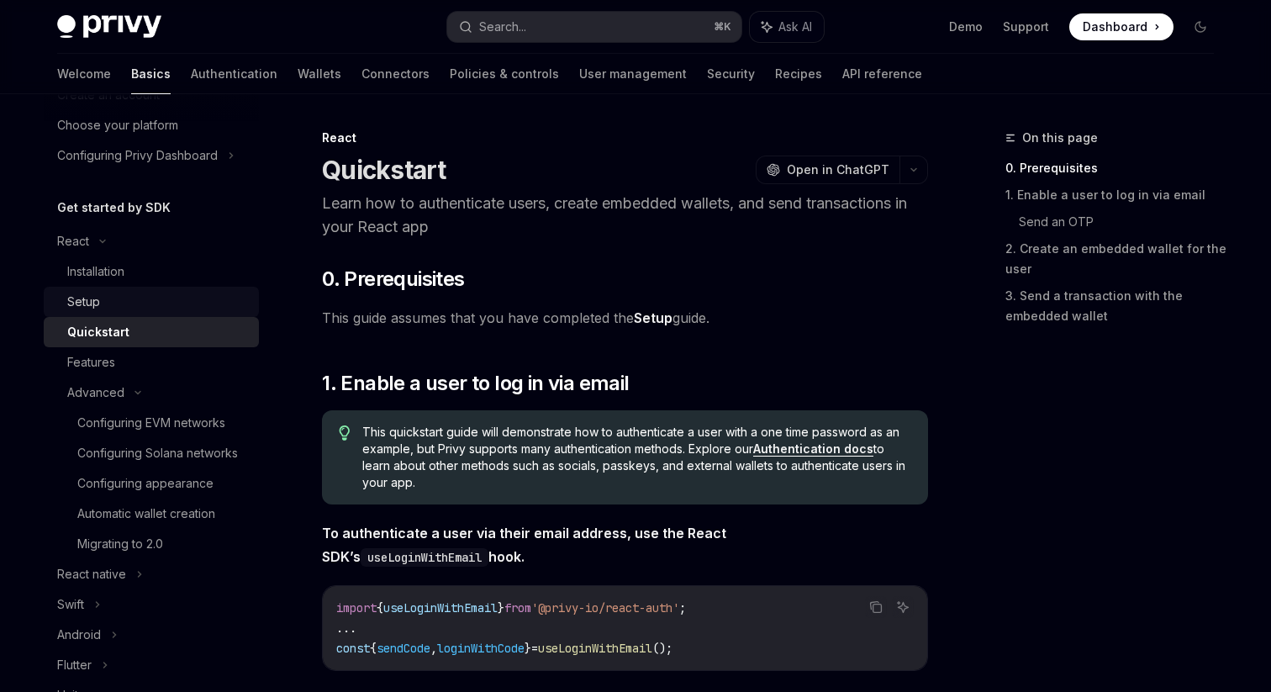
click at [137, 308] on div "Setup" at bounding box center [158, 302] width 182 height 20
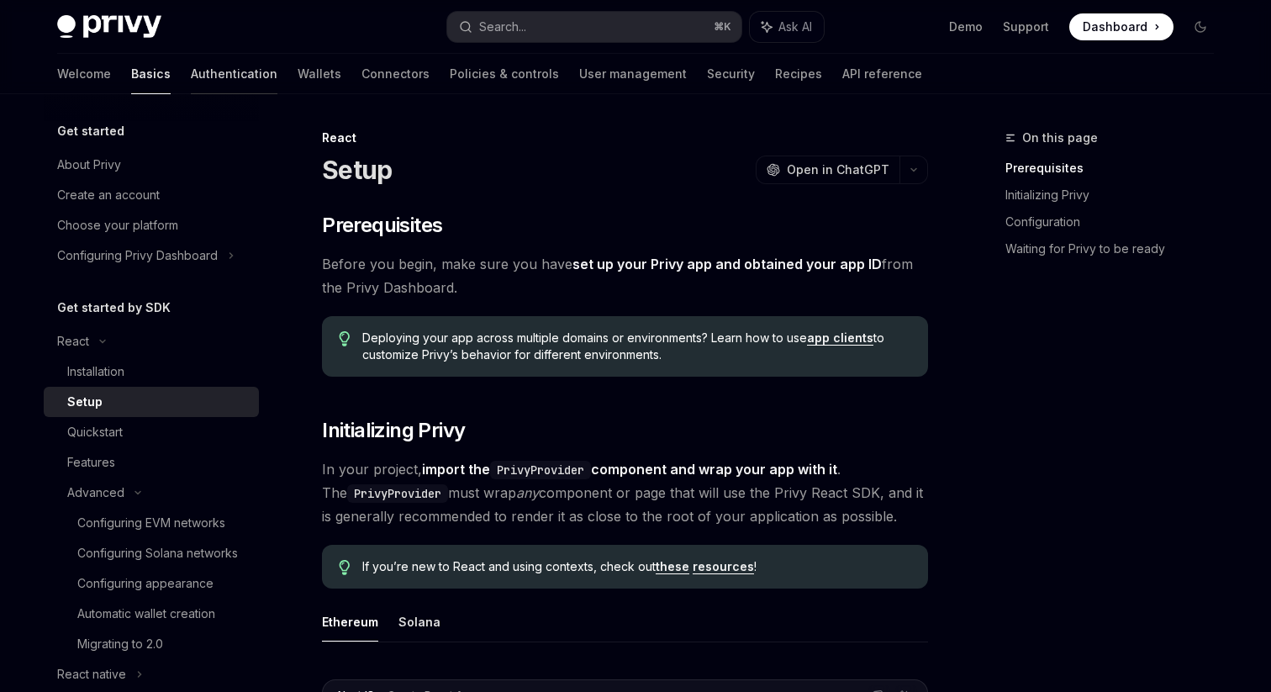
click at [191, 74] on link "Authentication" at bounding box center [234, 74] width 87 height 40
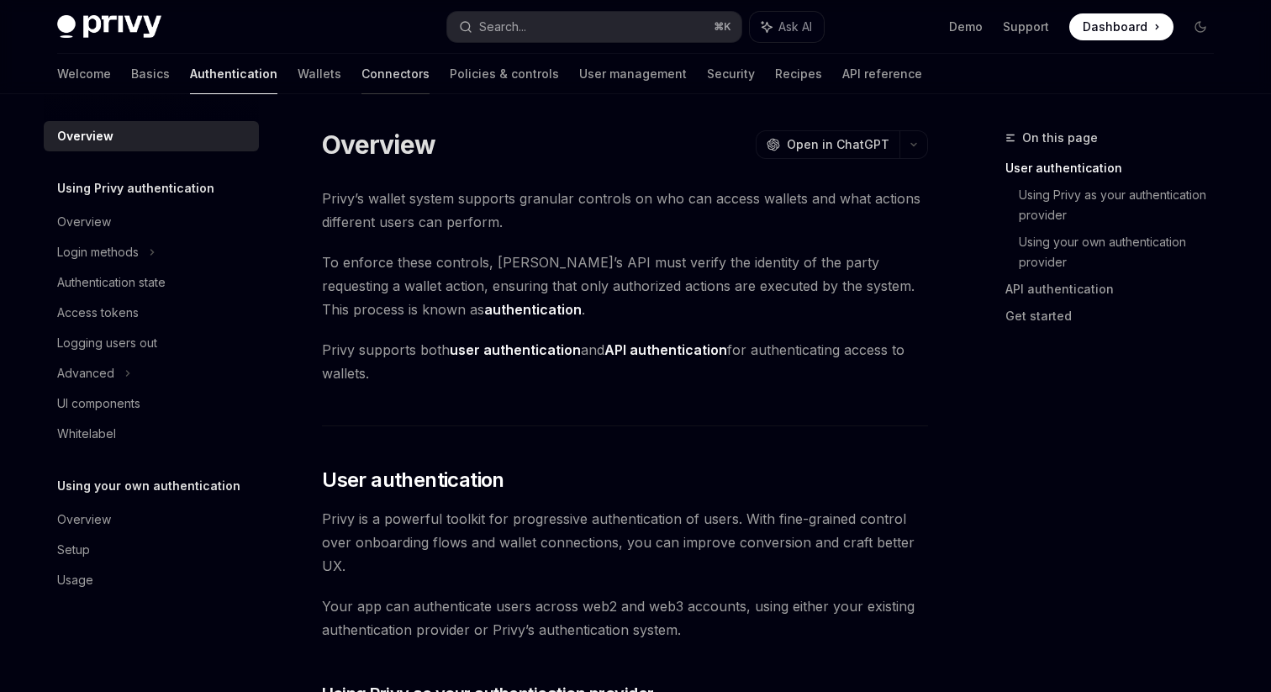
click at [361, 75] on link "Connectors" at bounding box center [395, 74] width 68 height 40
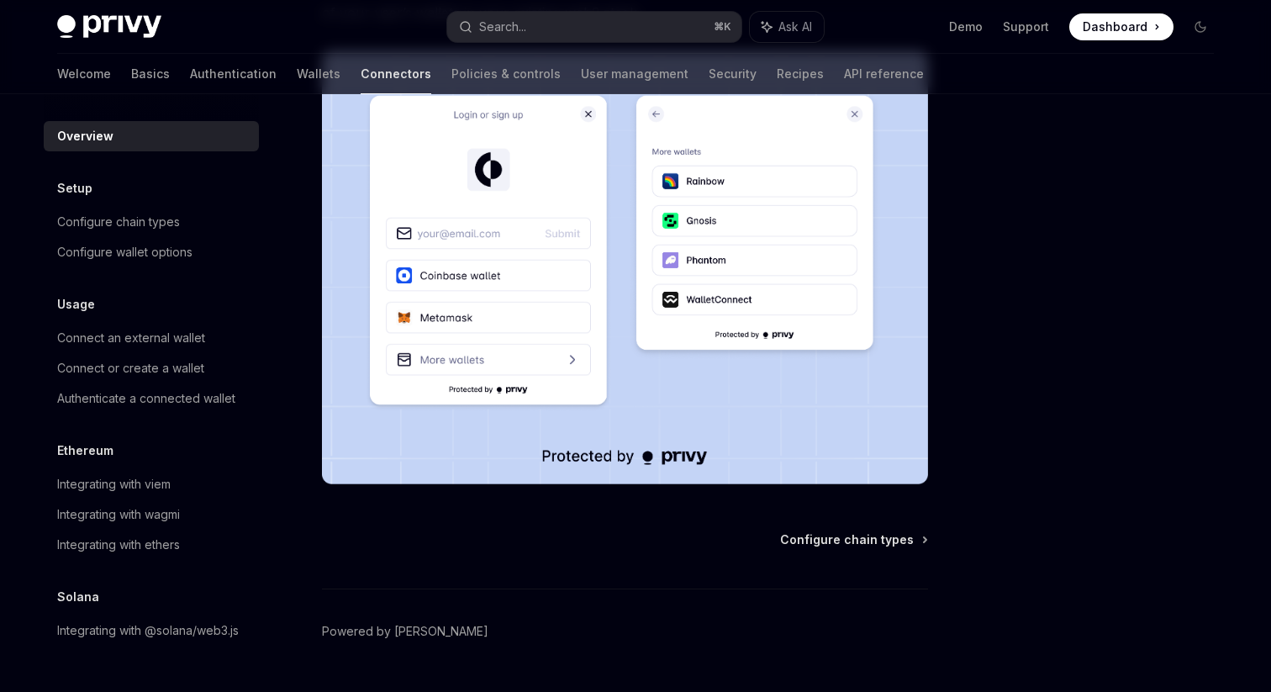
scroll to position [386, 0]
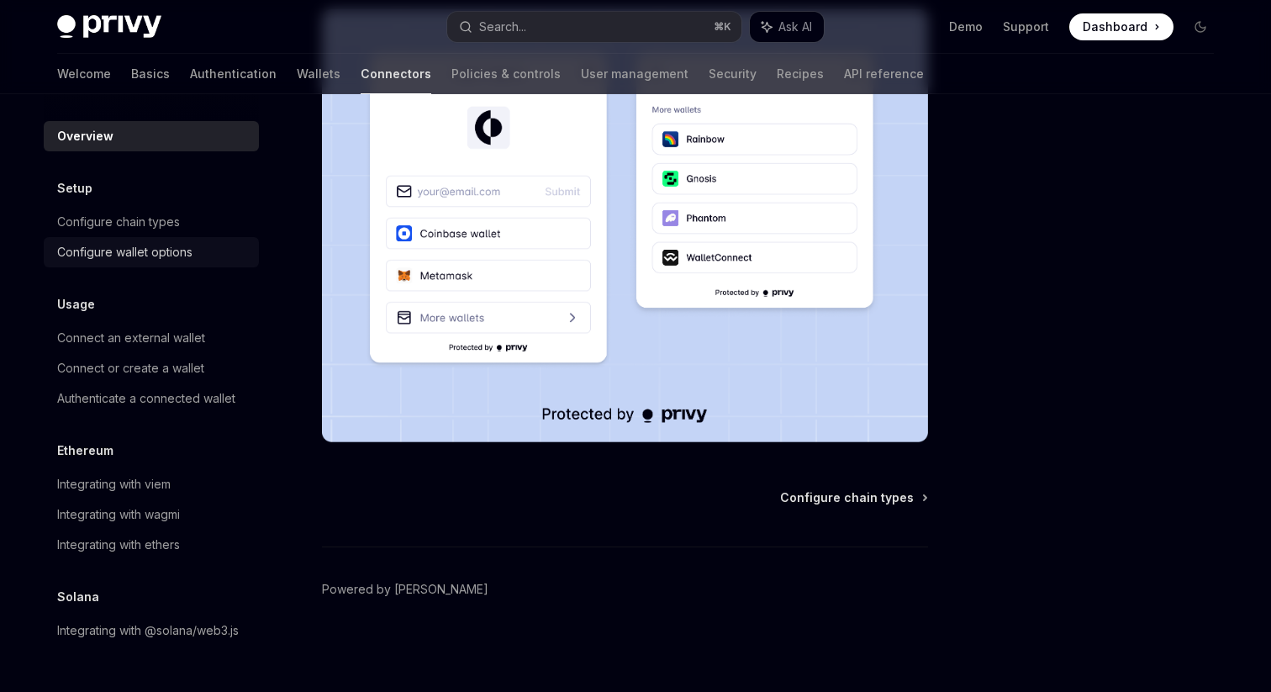
click at [124, 247] on div "Configure wallet options" at bounding box center [124, 252] width 135 height 20
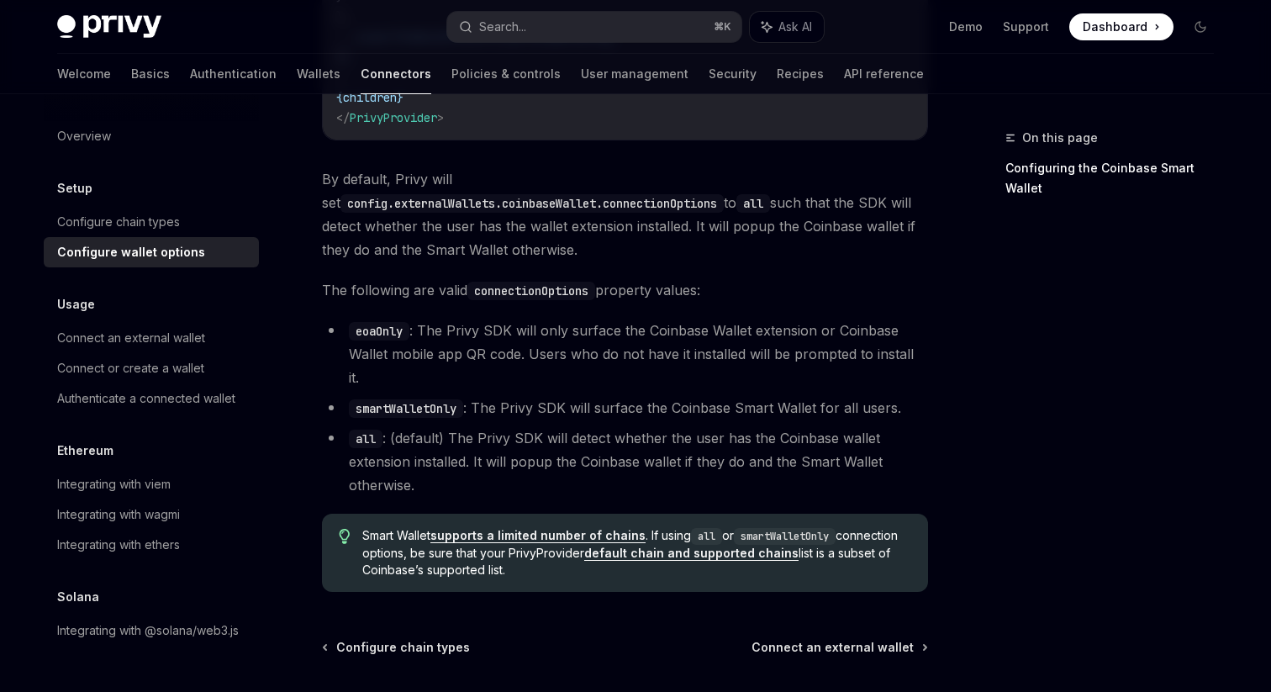
scroll to position [2405, 0]
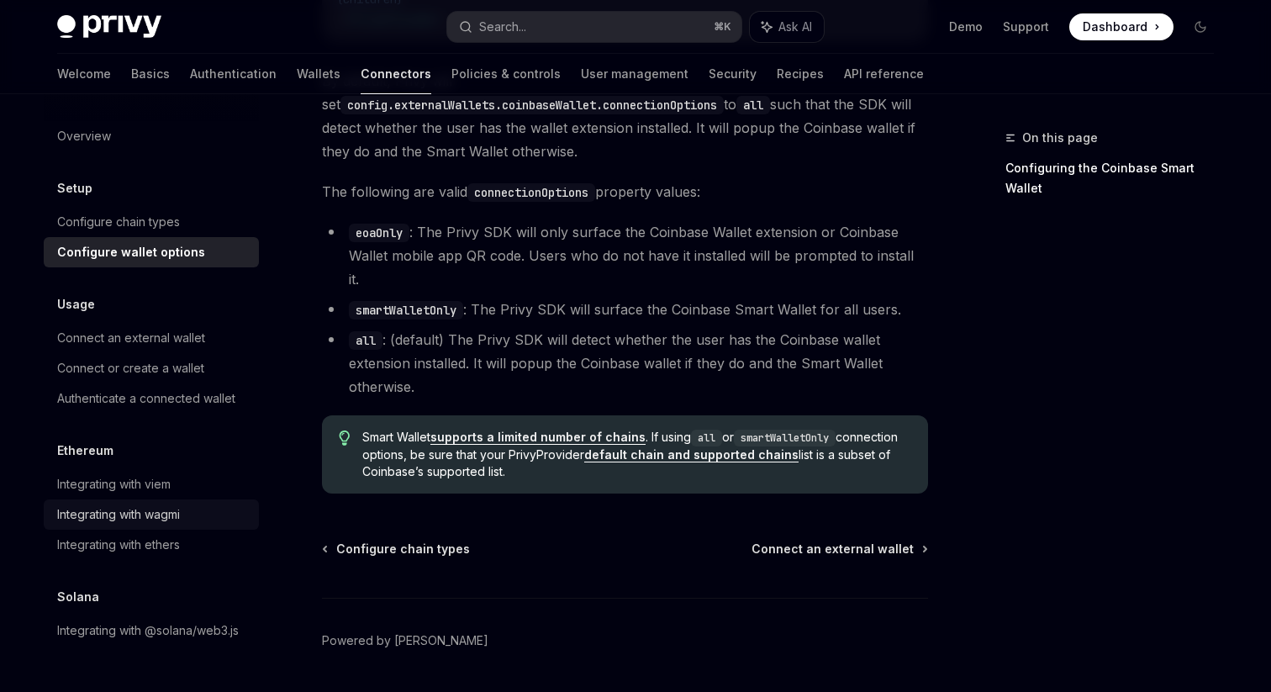
click at [167, 510] on div "Integrating with wagmi" at bounding box center [118, 514] width 123 height 20
type textarea "*"
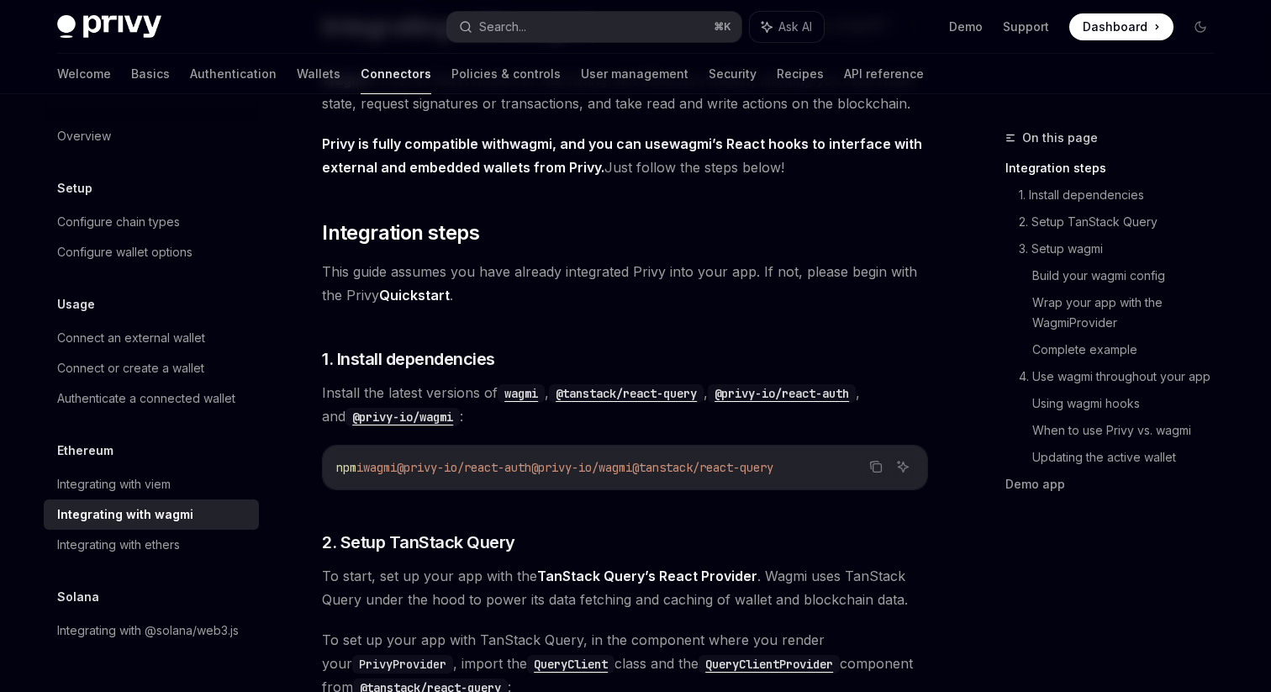
scroll to position [176, 0]
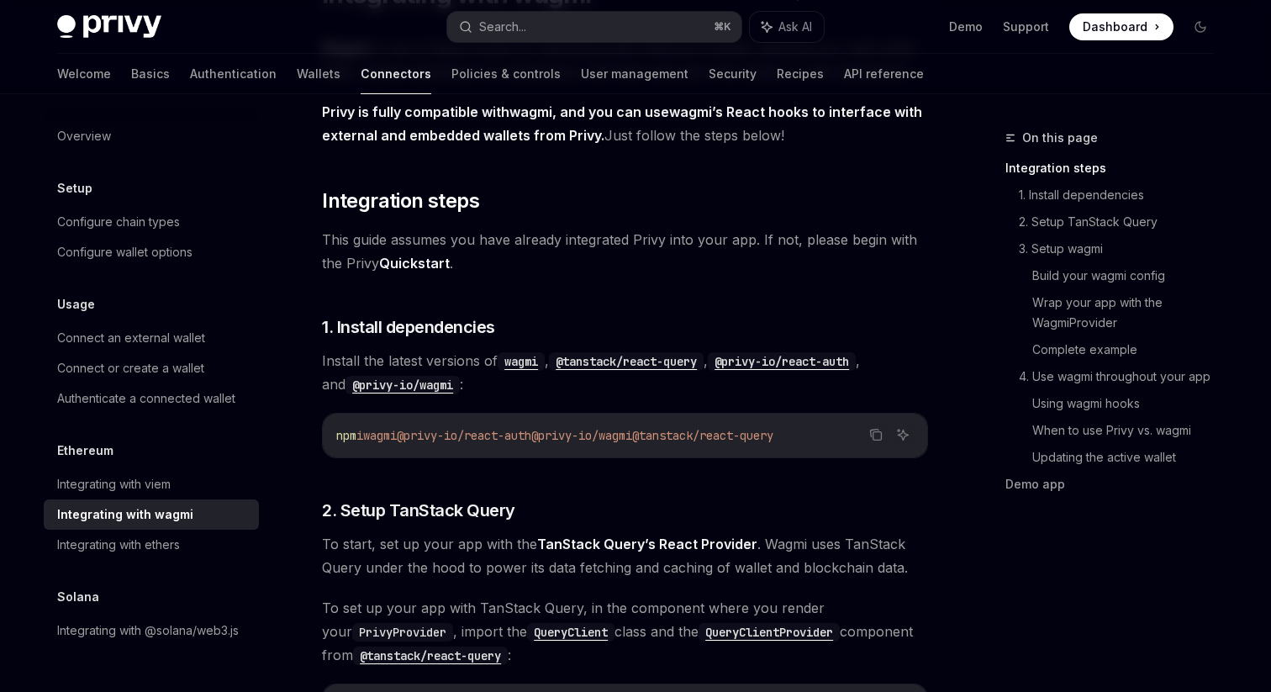
drag, startPoint x: 677, startPoint y: 435, endPoint x: 569, endPoint y: 436, distance: 107.6
click at [569, 436] on span "npm i wagmi @privy-io/react-auth @privy-io/wagmi @tanstack/react-query" at bounding box center [554, 435] width 437 height 15
copy span "@privy-io/wagmi"
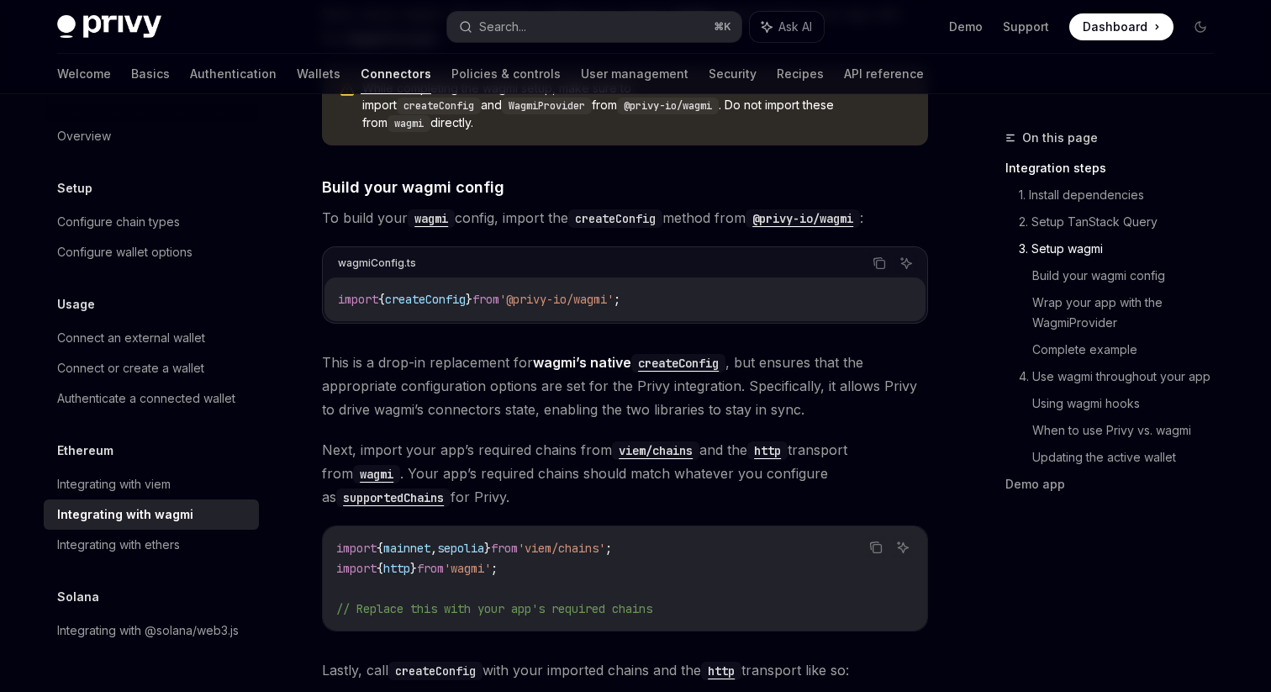
scroll to position [1378, 0]
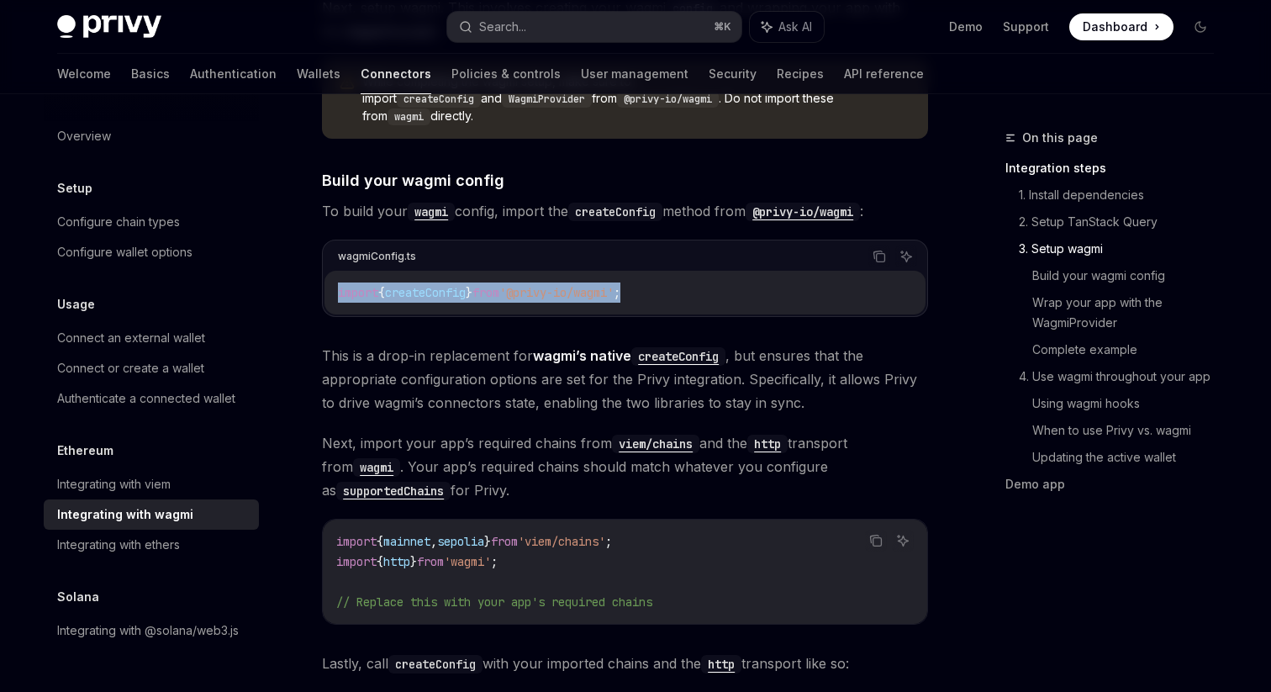
drag, startPoint x: 694, startPoint y: 270, endPoint x: 332, endPoint y: 269, distance: 362.3
click at [332, 271] on div "import { createConfig } from '@privy-io/wagmi' ;" at bounding box center [624, 293] width 601 height 44
copy span "import { createConfig } from '@privy-io/wagmi' ;"
